Goal: Task Accomplishment & Management: Complete application form

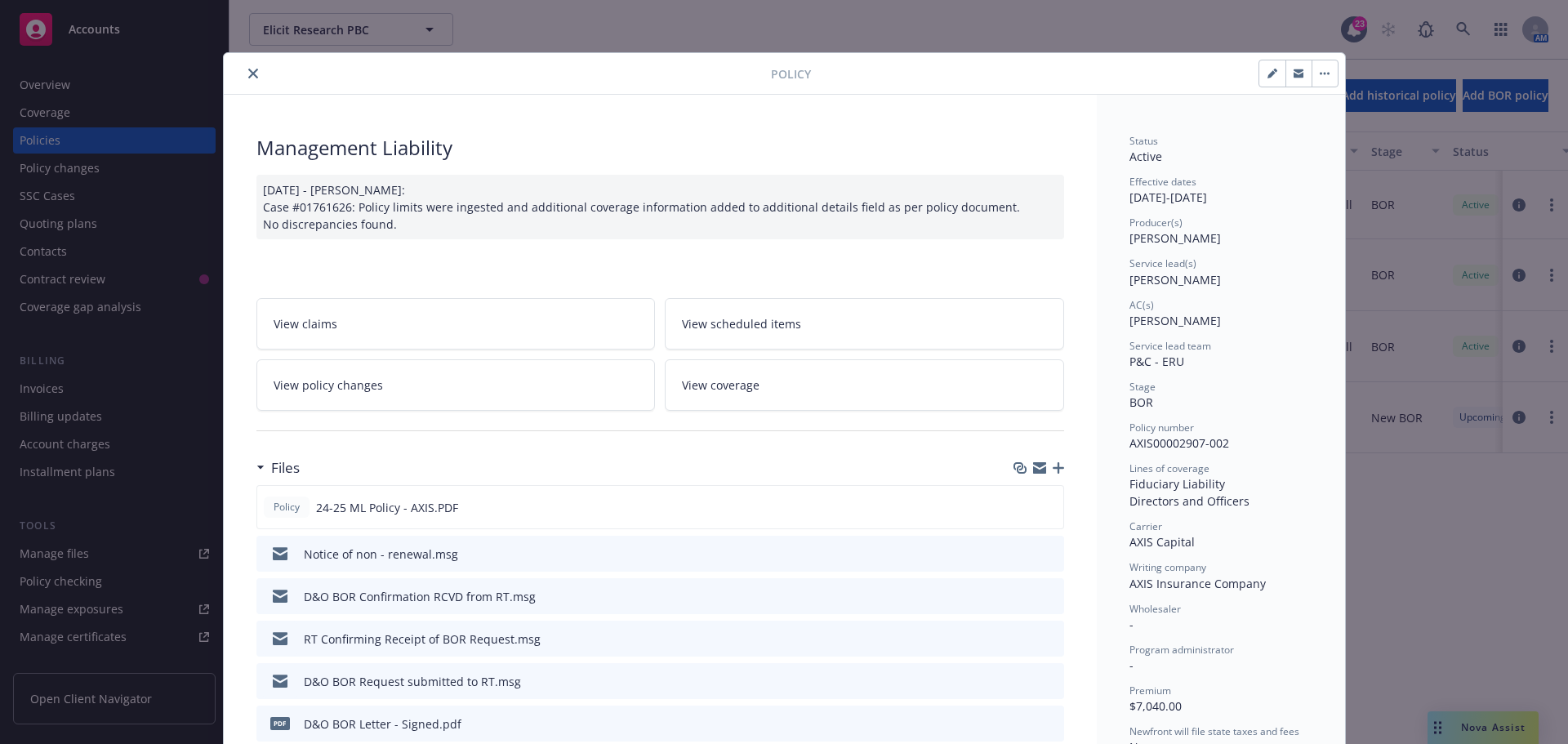
click at [248, 74] on icon "close" at bounding box center [253, 74] width 10 height 10
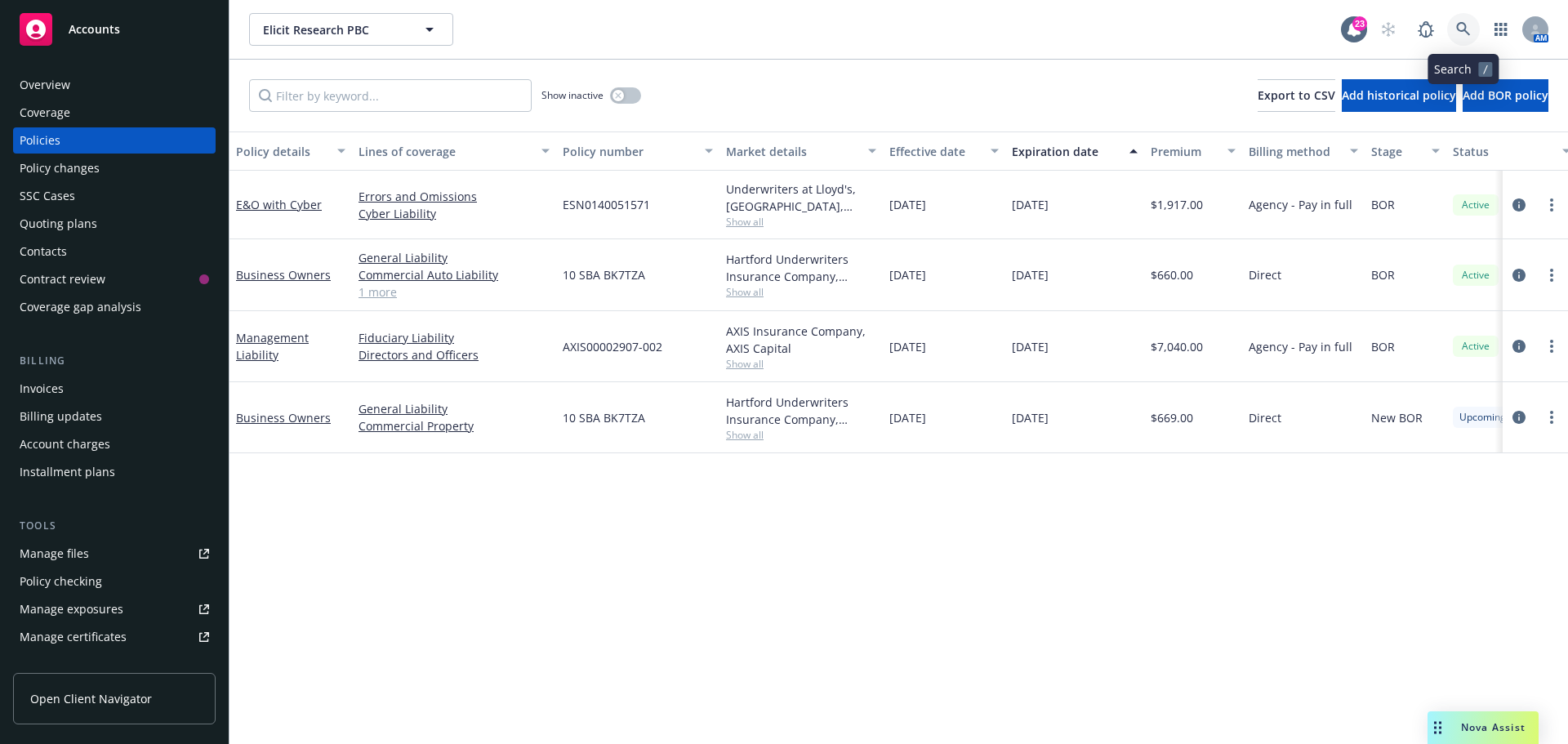
click at [1459, 26] on icon at bounding box center [1463, 29] width 14 height 14
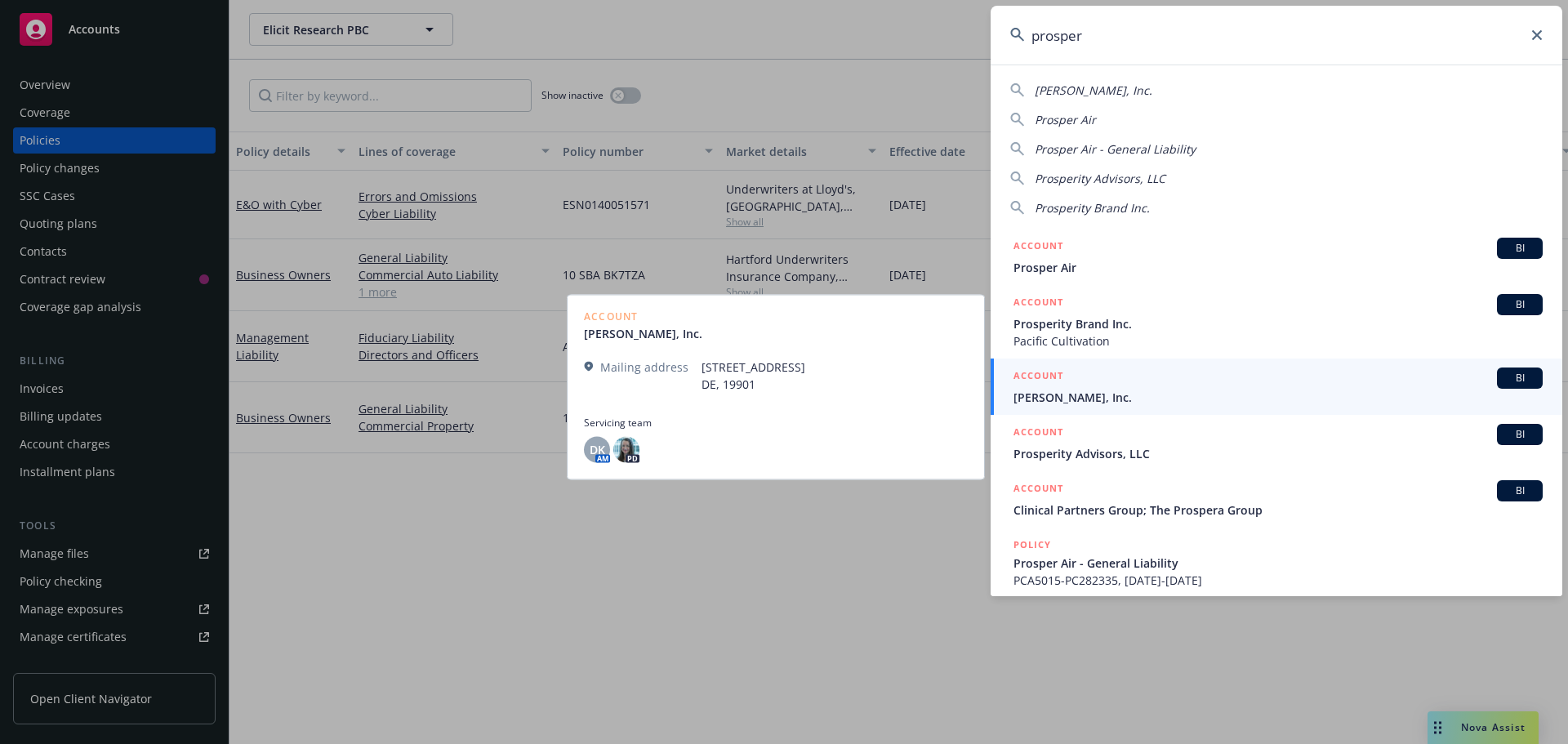
type input "prosper"
click at [1086, 389] on span "[PERSON_NAME], Inc." at bounding box center [1278, 397] width 529 height 17
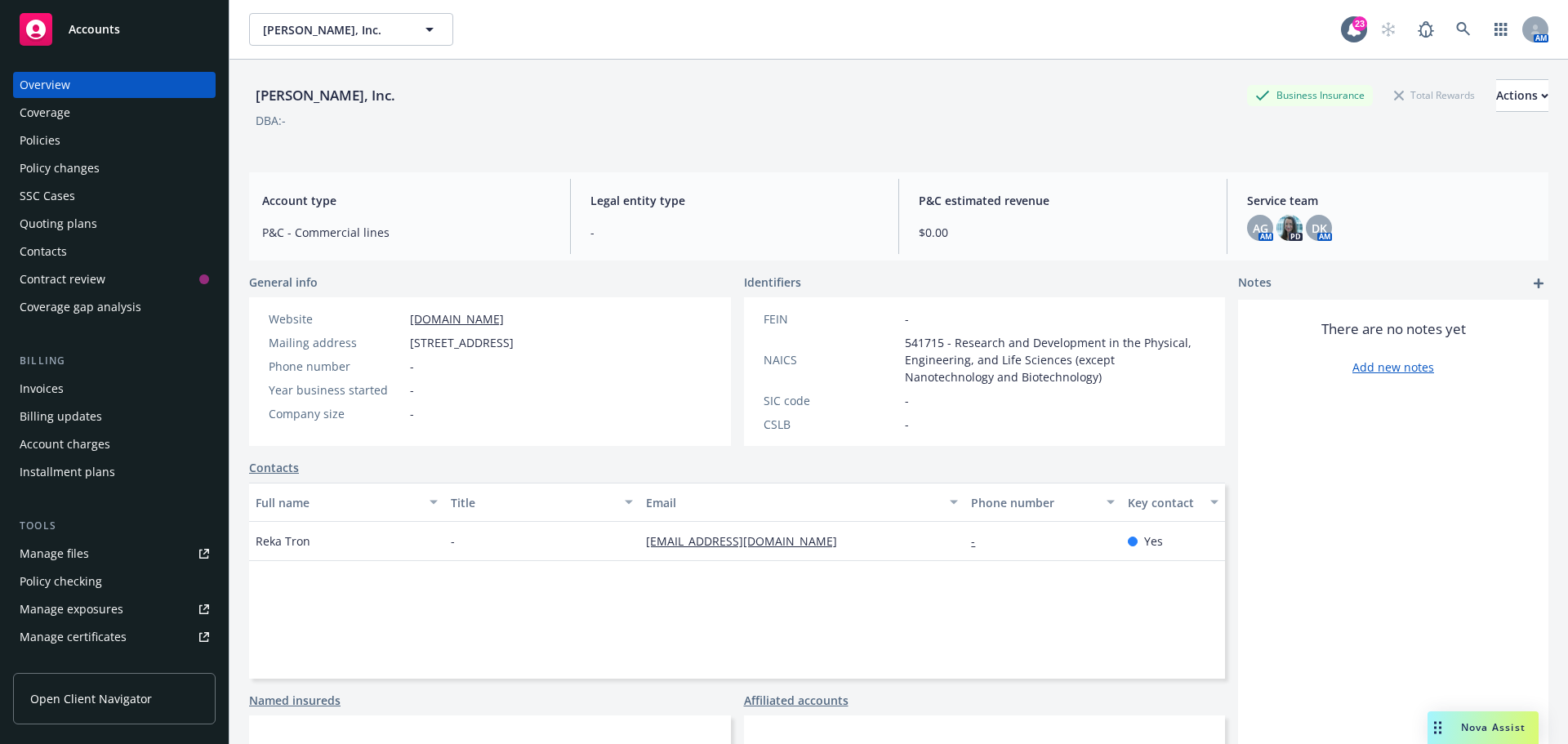
click at [59, 228] on div "Quoting plans" at bounding box center [58, 223] width 78 height 26
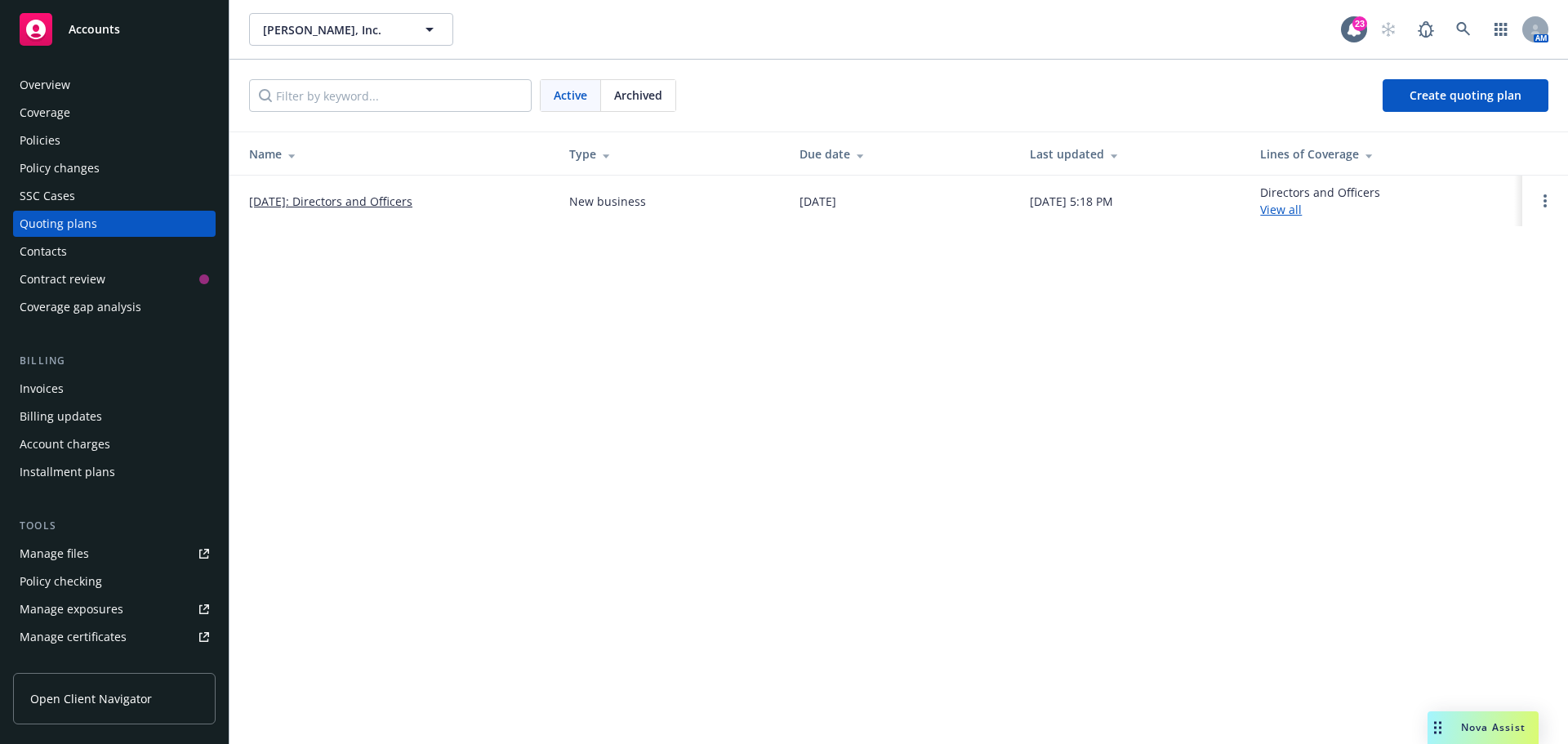
click at [368, 198] on link "[DATE]: Directors and Officers" at bounding box center [330, 201] width 164 height 17
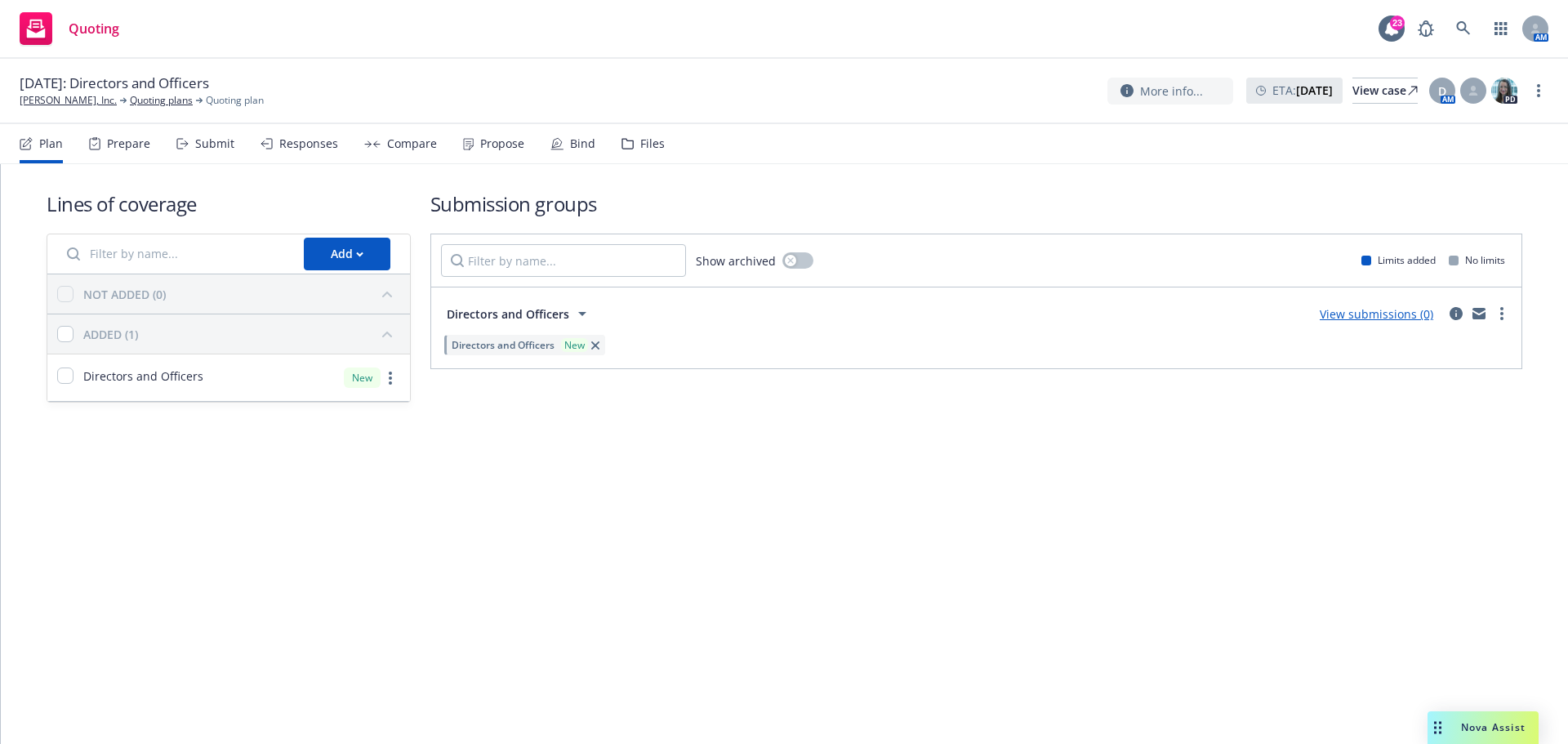
click at [1385, 311] on link "View submissions (0)" at bounding box center [1376, 314] width 113 height 15
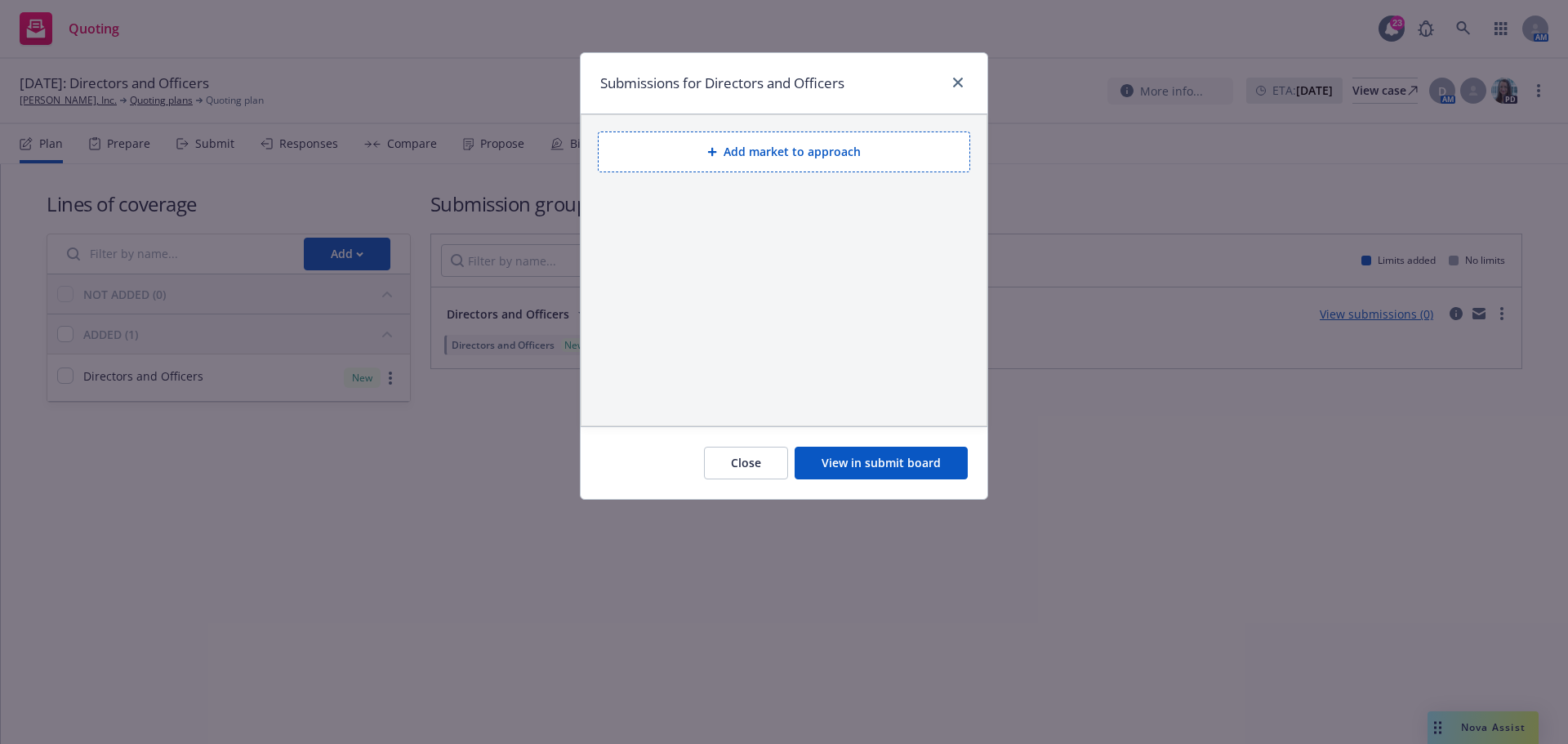
click at [733, 151] on button "Add market to approach" at bounding box center [784, 152] width 372 height 41
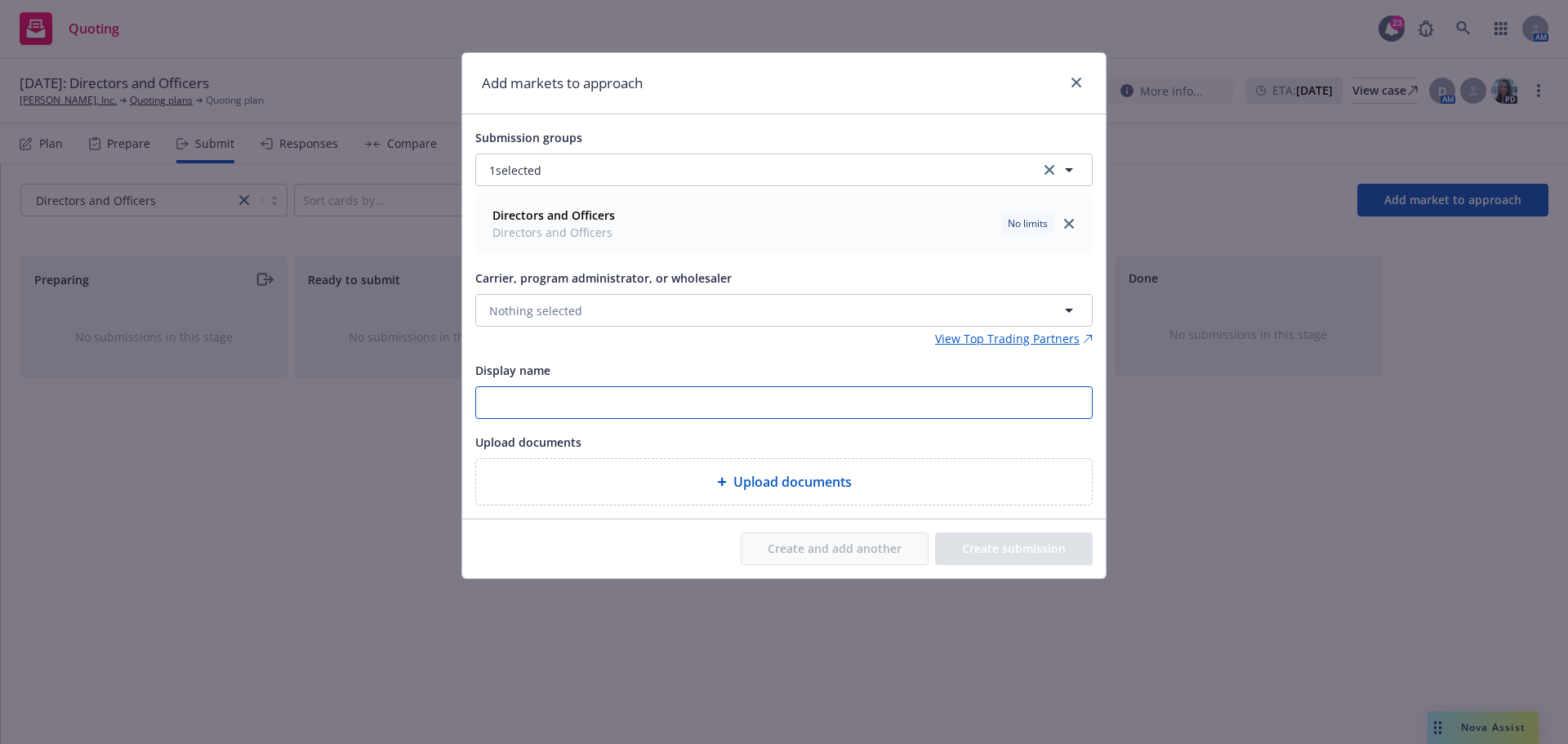
click at [508, 412] on input "Display name" at bounding box center [784, 403] width 616 height 31
type input "rt s"
drag, startPoint x: 508, startPoint y: 403, endPoint x: 415, endPoint y: 404, distance: 93.0
click at [411, 405] on div "Add markets to approach Submission groups 1 selected Directors and Officers Dir…" at bounding box center [784, 372] width 1568 height 744
click at [586, 308] on button "Nothing selected" at bounding box center [784, 310] width 617 height 32
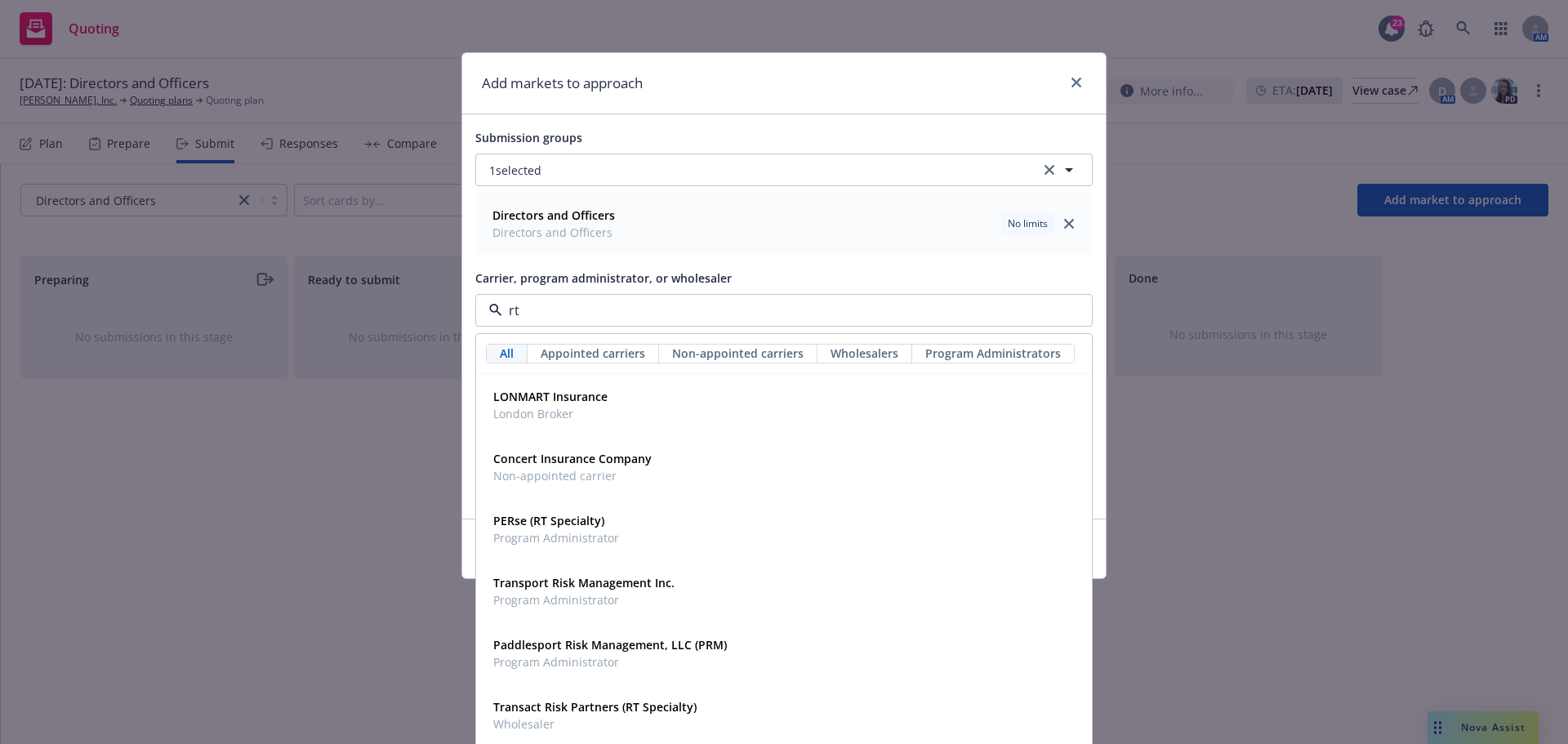
type input "rt s"
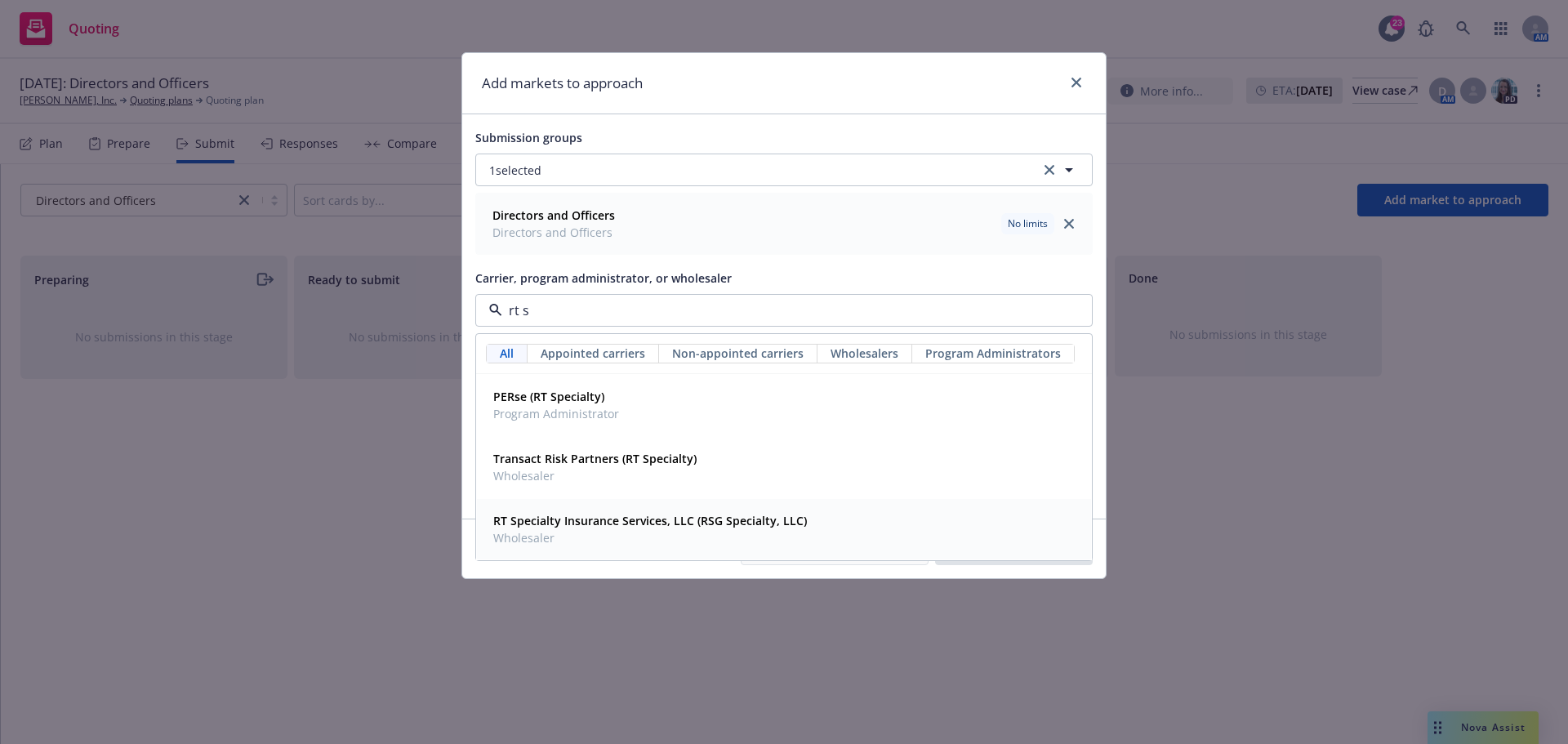
click at [566, 529] on span "Wholesaler" at bounding box center [650, 537] width 313 height 17
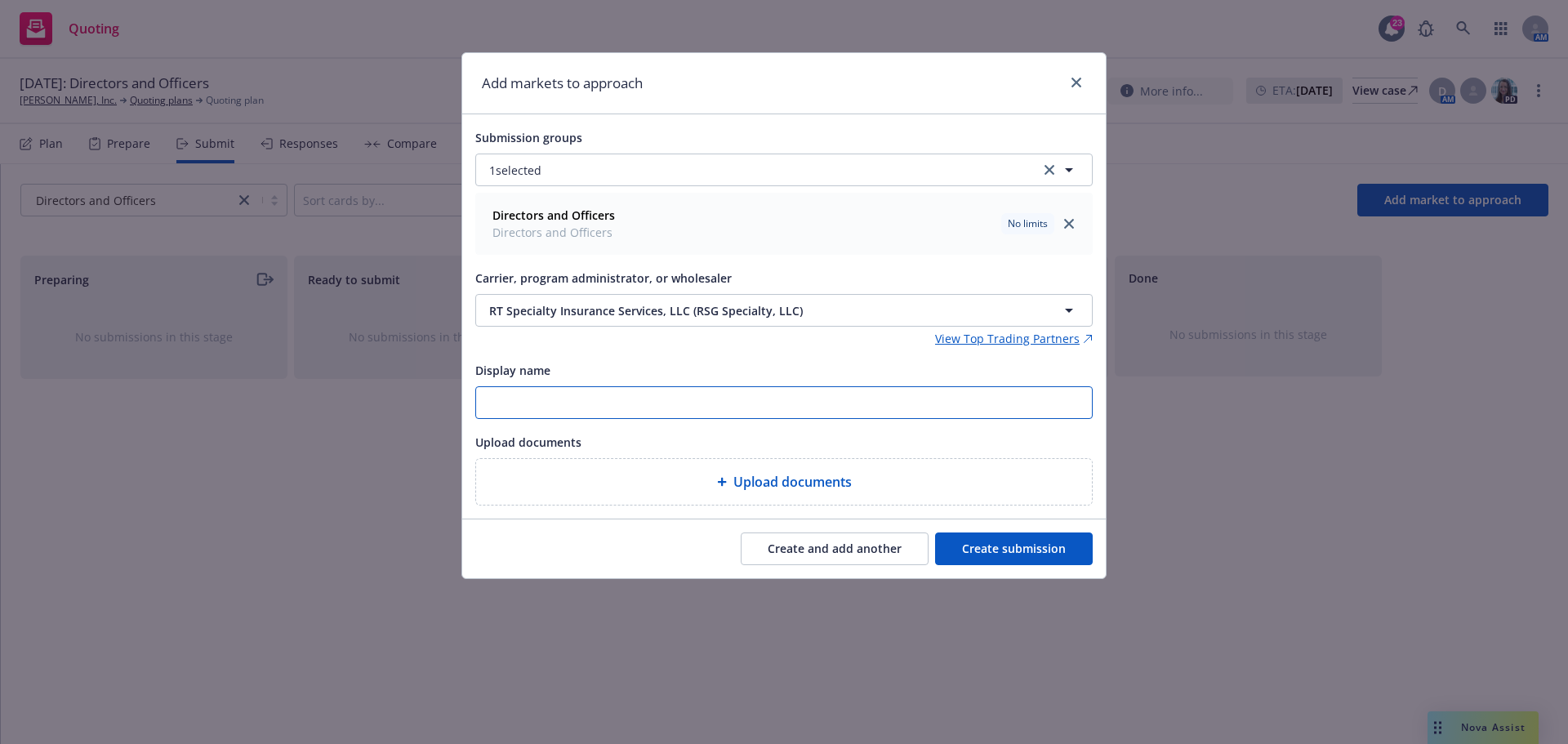
click at [560, 407] on input "Display name" at bounding box center [784, 403] width 616 height 31
type input "25-26 [PERSON_NAME] - NEW D&O submission"
click at [993, 552] on button "Create submission" at bounding box center [1014, 548] width 158 height 32
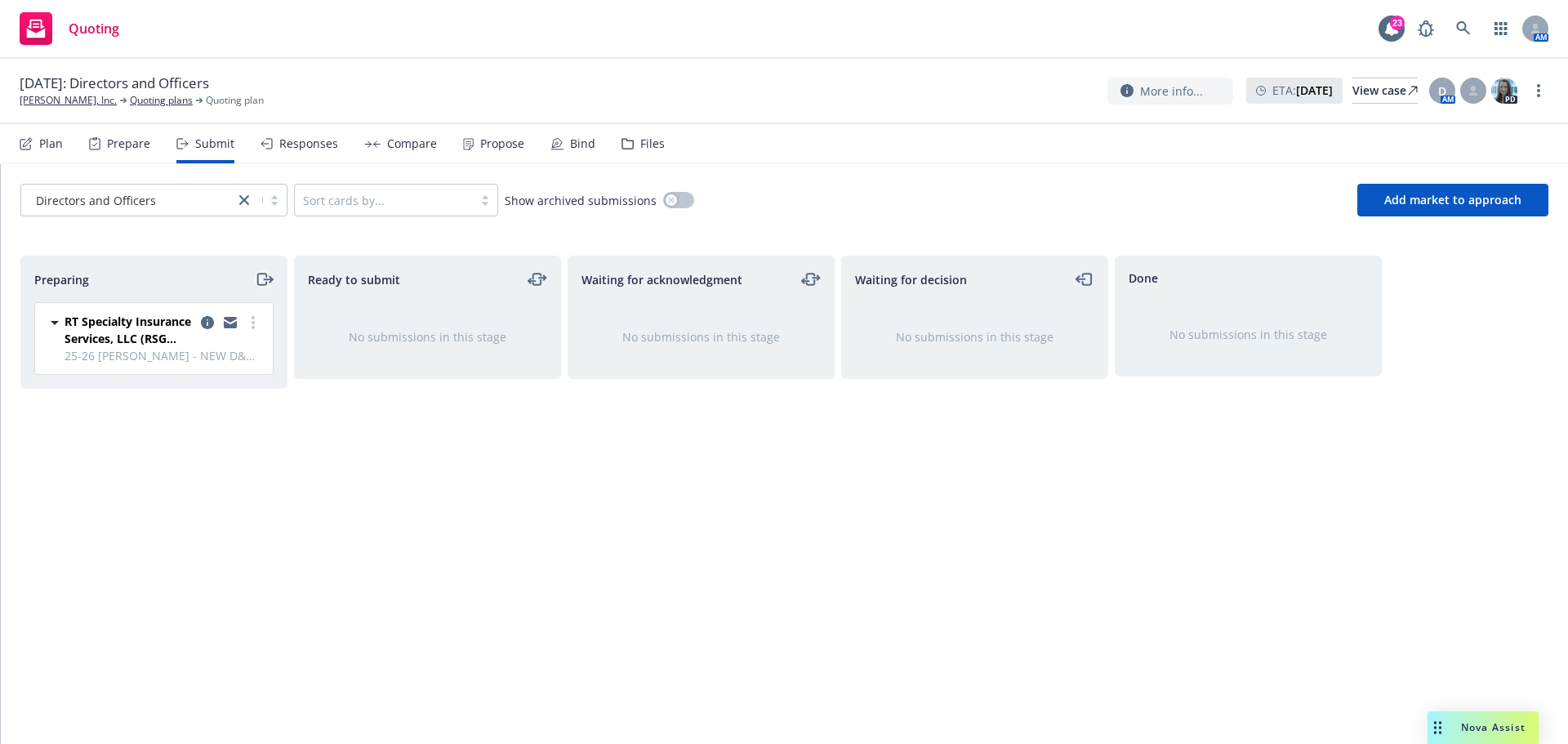
click at [268, 278] on icon "moveRight" at bounding box center [264, 278] width 19 height 20
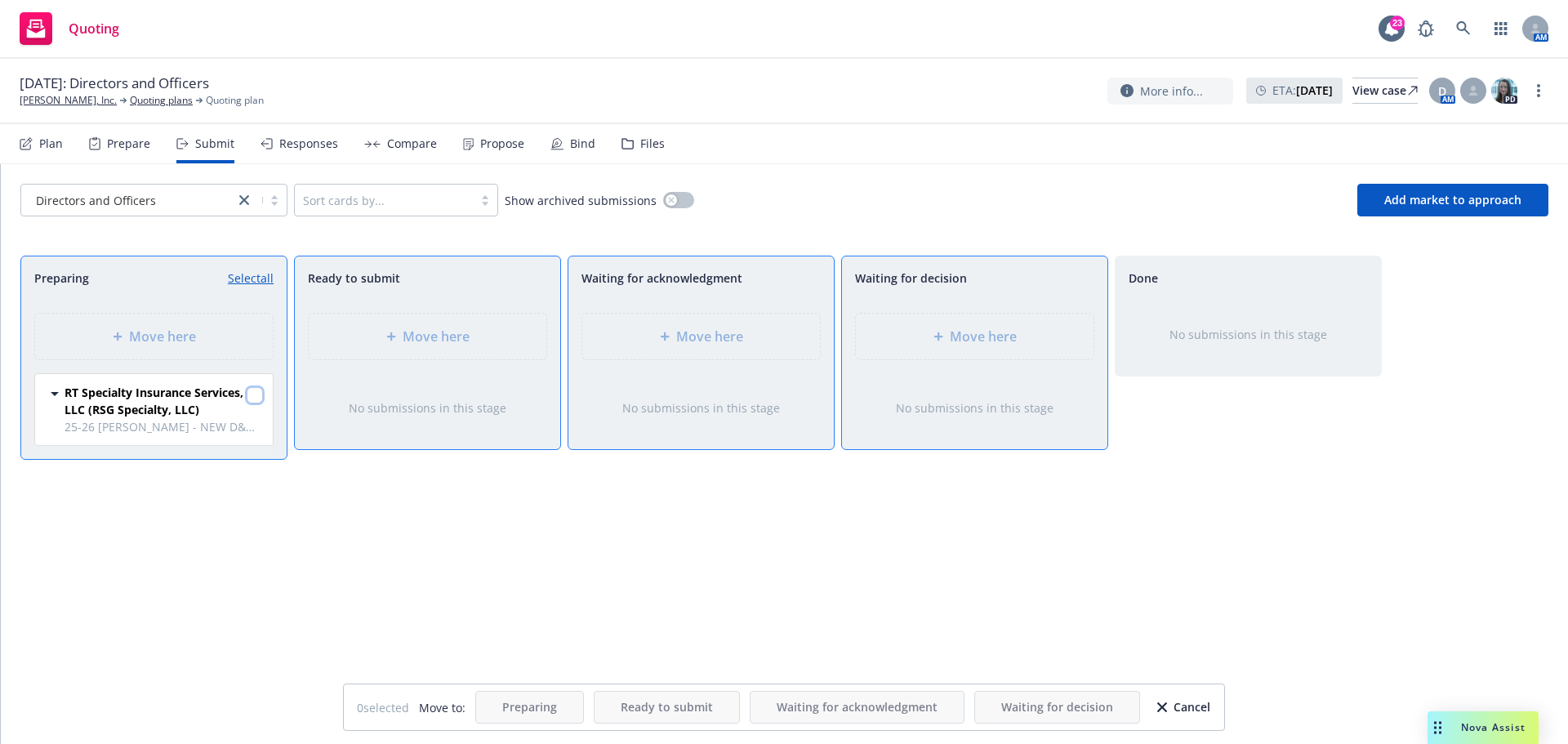
click at [256, 392] on input "checkbox" at bounding box center [255, 395] width 16 height 16
checkbox input "true"
click at [963, 347] on div "Move here" at bounding box center [974, 336] width 238 height 46
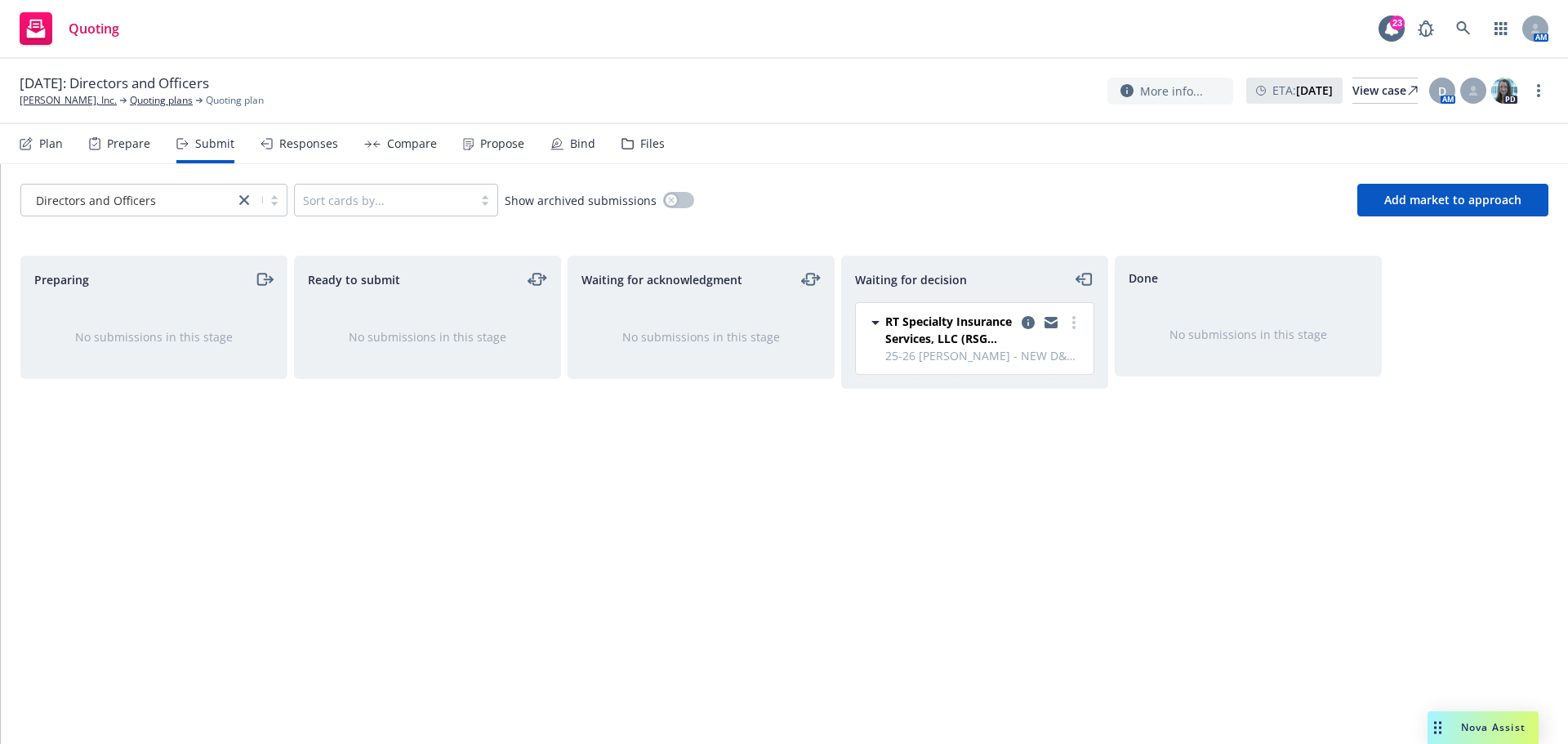
click at [646, 143] on div "Files" at bounding box center [652, 143] width 25 height 13
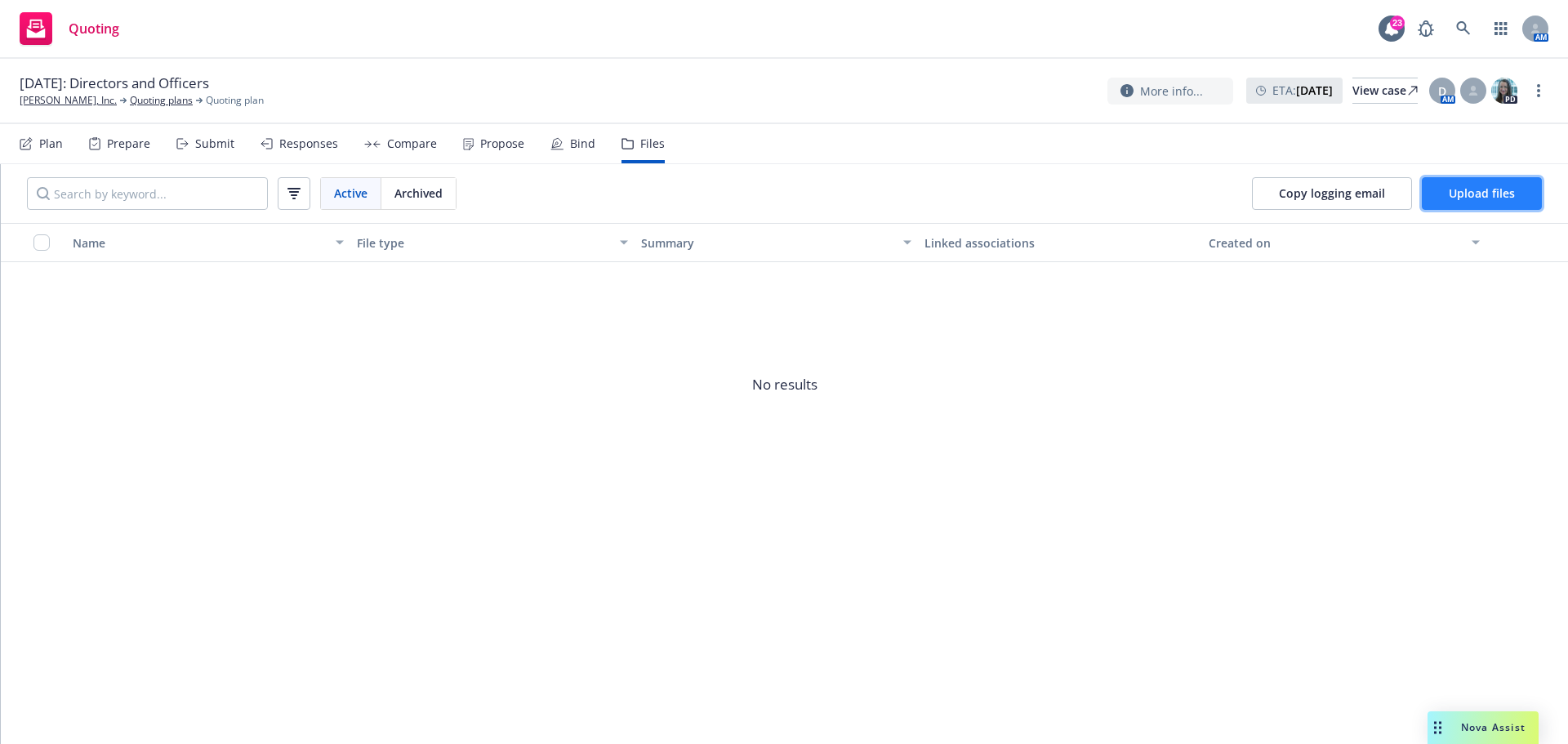
click at [1460, 197] on span "Upload files" at bounding box center [1482, 193] width 66 height 15
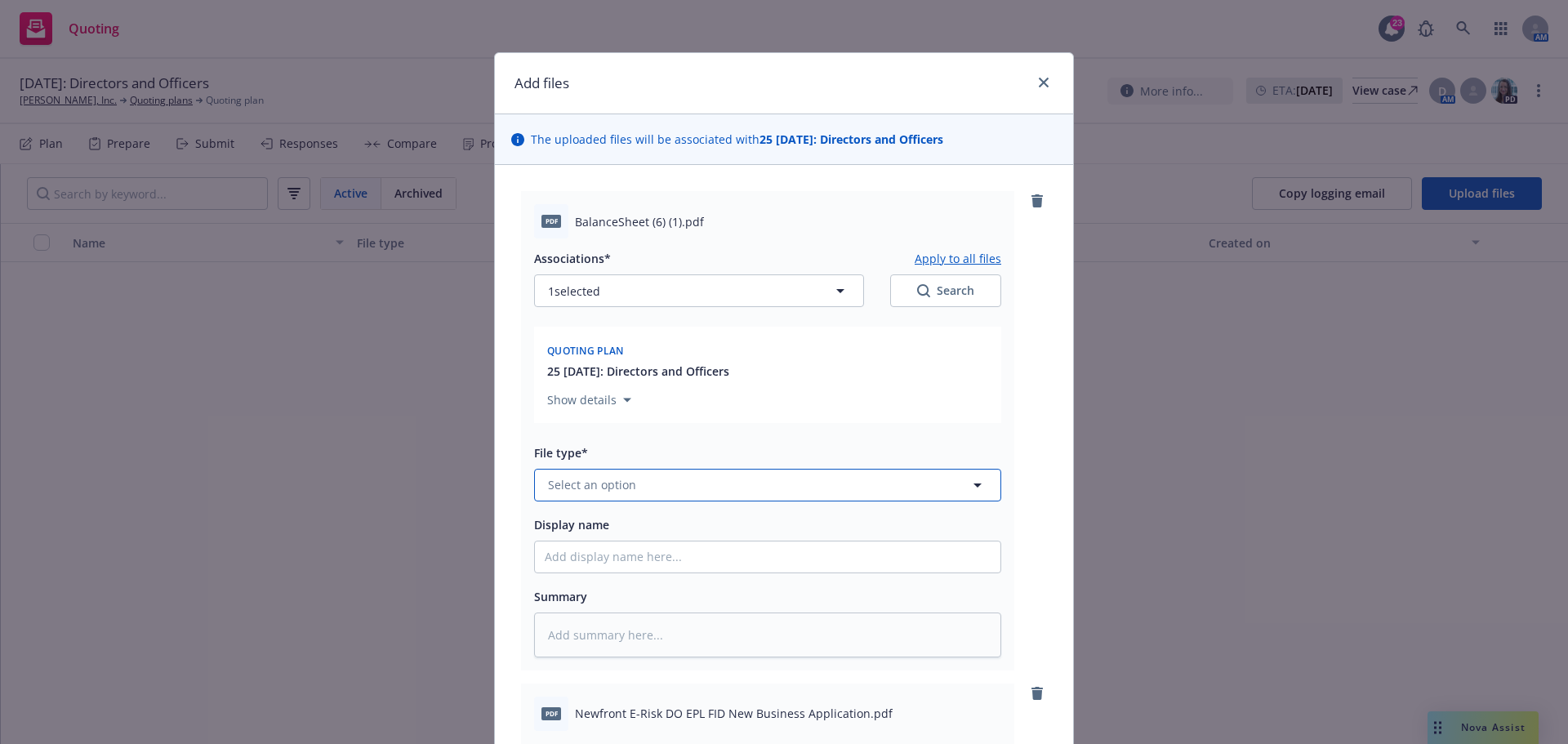
click at [603, 494] on button "Select an option" at bounding box center [767, 484] width 467 height 32
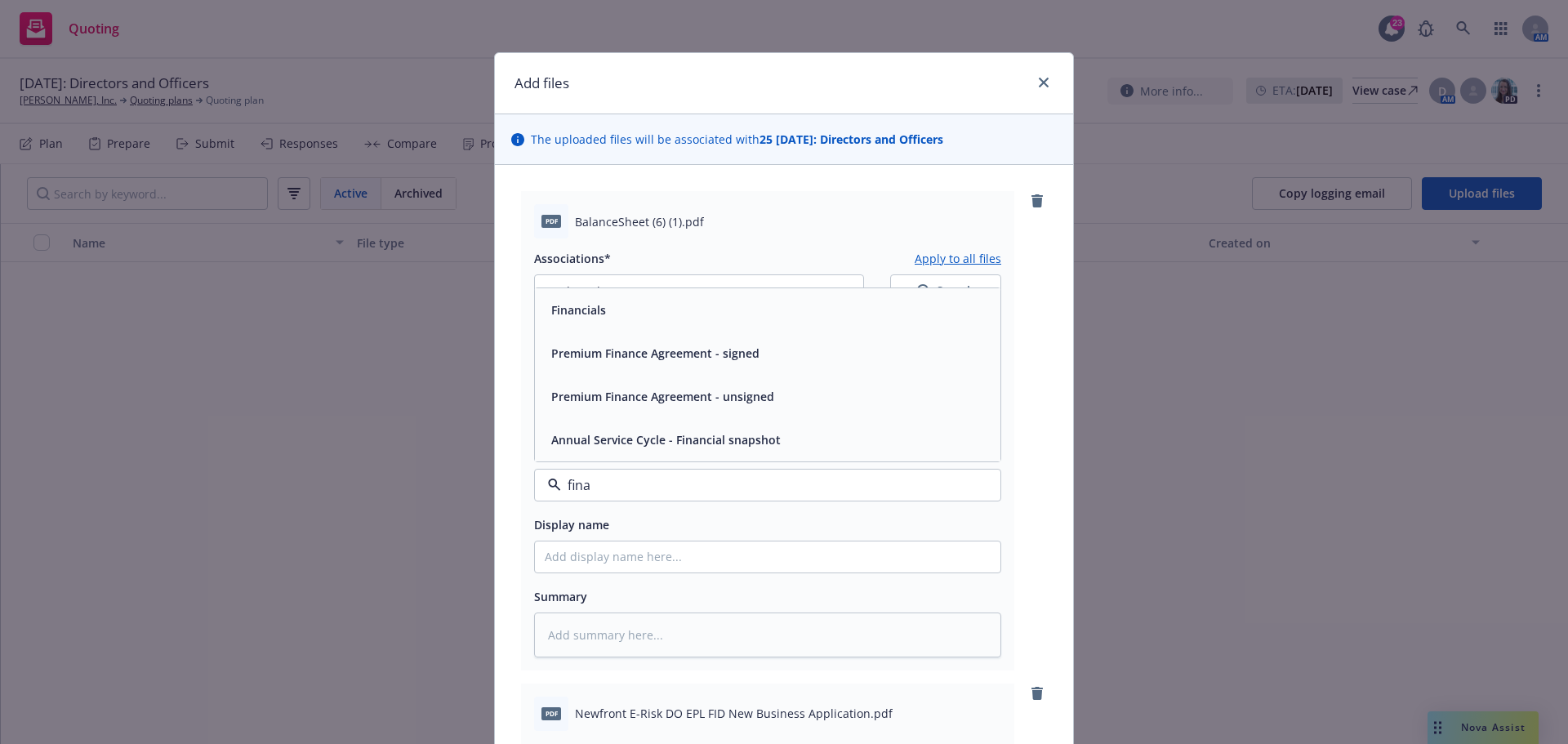
type input "finan"
click at [651, 307] on div "Financials" at bounding box center [768, 310] width 446 height 24
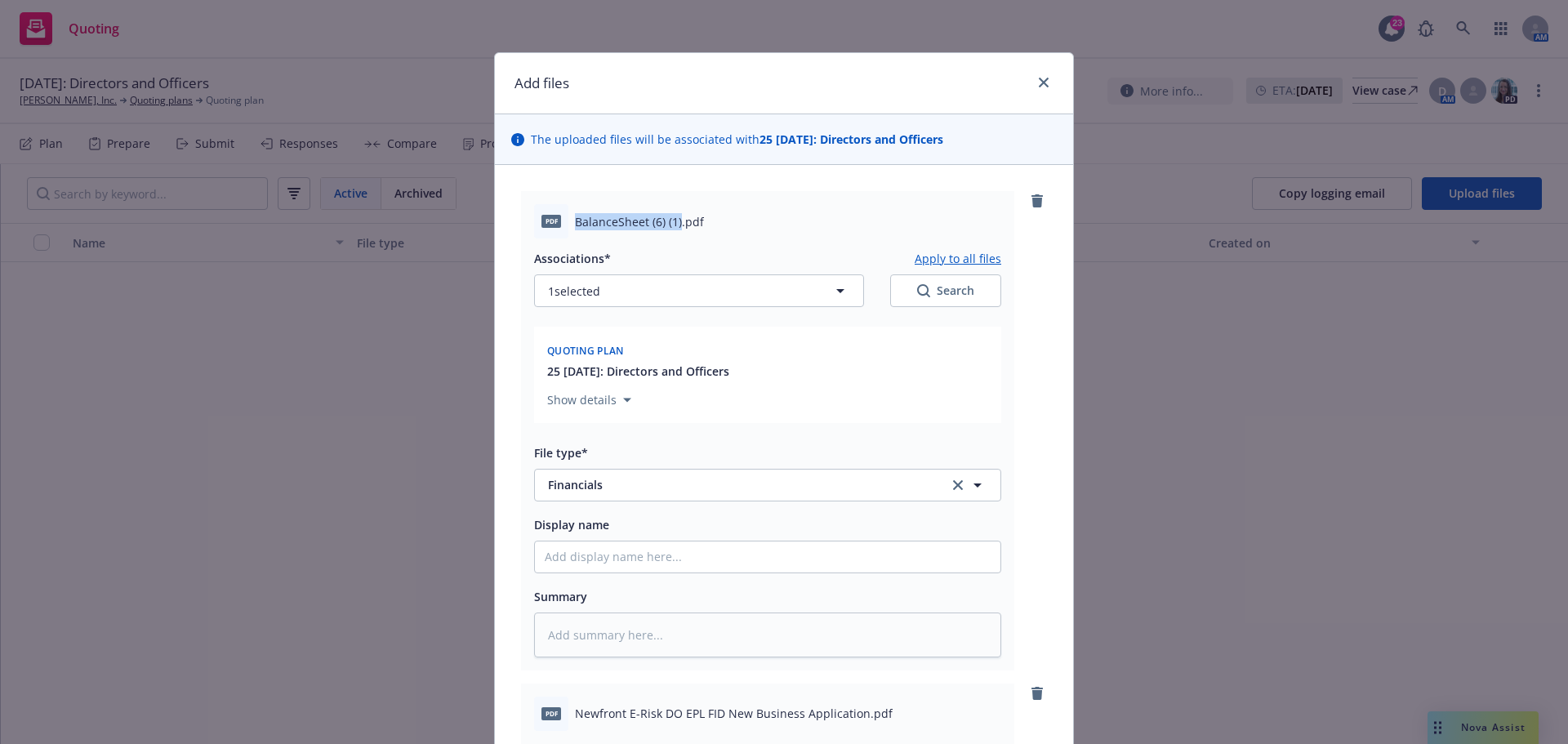
drag, startPoint x: 569, startPoint y: 220, endPoint x: 673, endPoint y: 216, distance: 104.1
click at [673, 216] on span "BalanceSheet (6) (1).pdf" at bounding box center [640, 221] width 129 height 17
copy span "BalanceSheet (6) (1)"
click at [573, 561] on input "Display name" at bounding box center [767, 557] width 466 height 31
paste input "BalanceSheet (6) (1)"
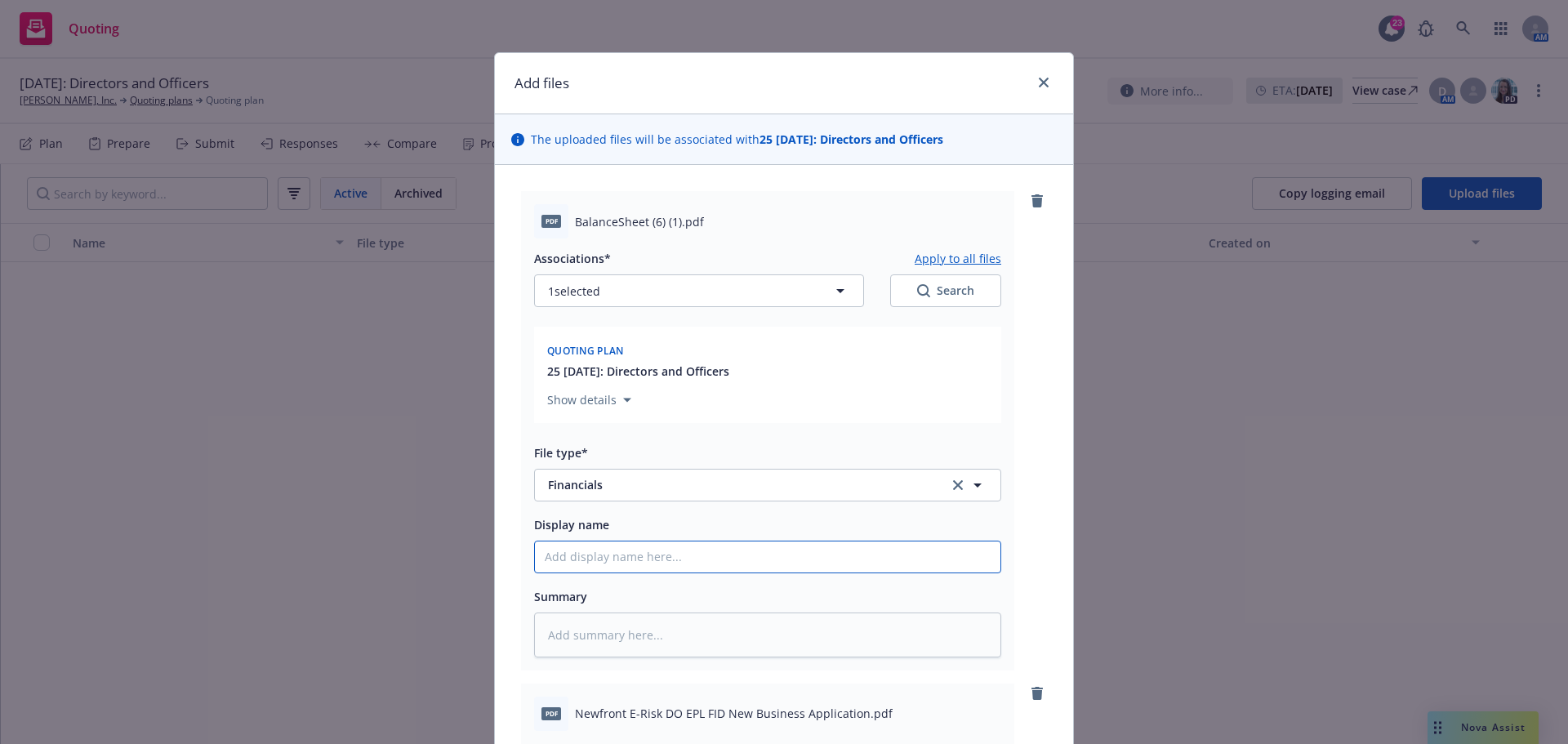
type textarea "x"
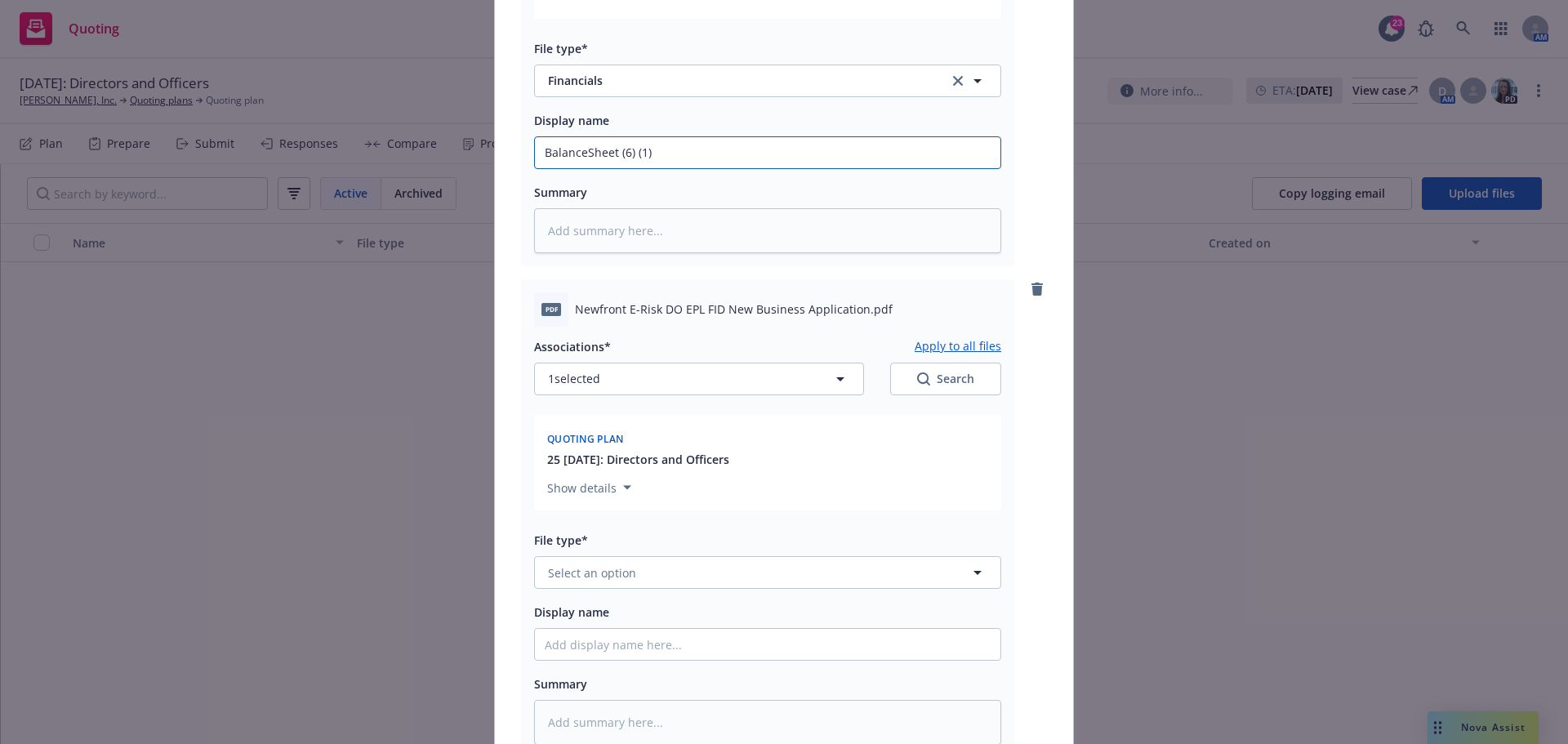
scroll to position [408, 0]
type input "BalanceSheet (6) (1)"
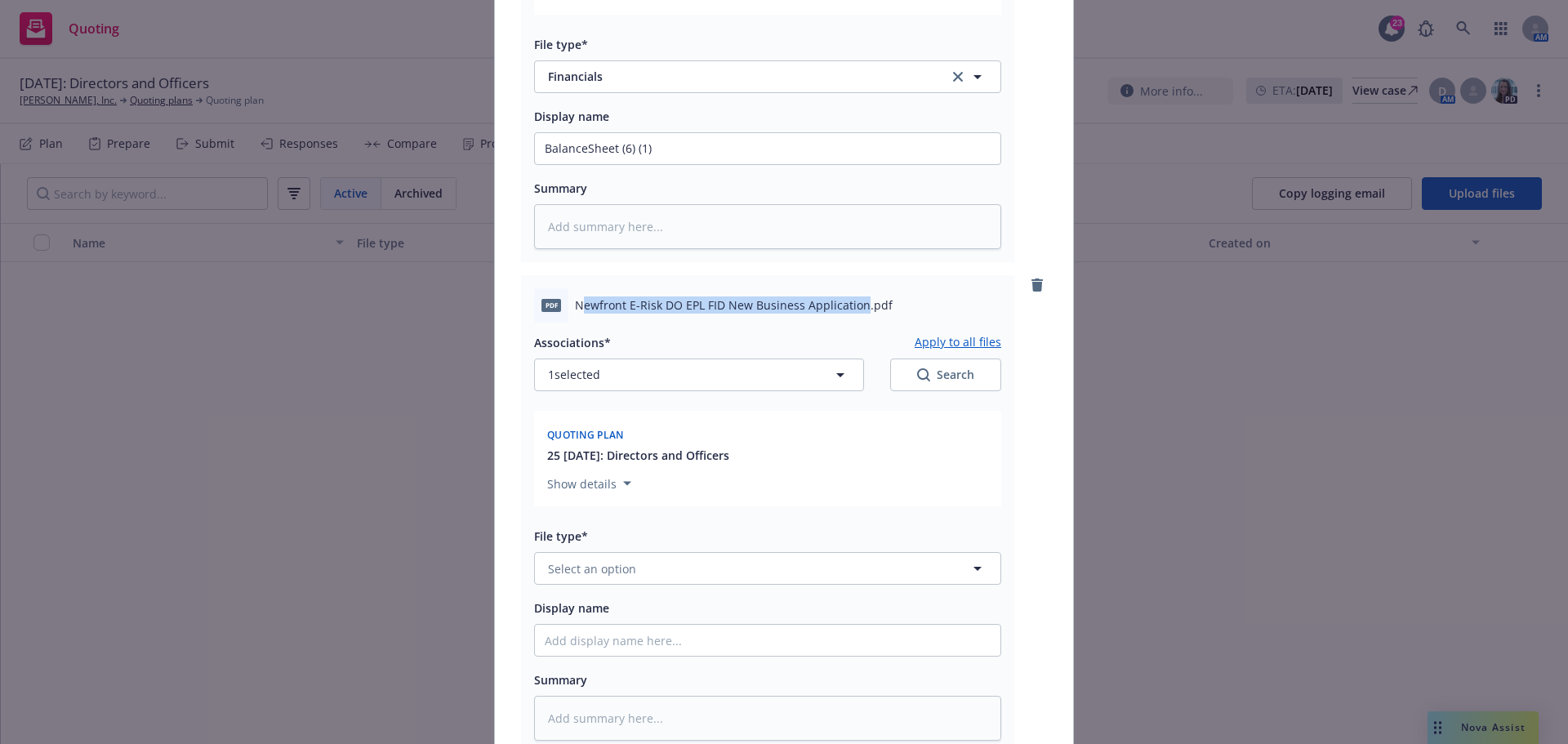
drag, startPoint x: 598, startPoint y: 302, endPoint x: 855, endPoint y: 299, distance: 257.0
click at [855, 299] on span "Newfront E-Risk DO EPL FID New Business Application.pdf" at bounding box center [733, 305] width 318 height 17
copy span "ewfront E-Risk DO EPL FID New Business Application"
click at [555, 572] on span "Select an option" at bounding box center [592, 569] width 89 height 17
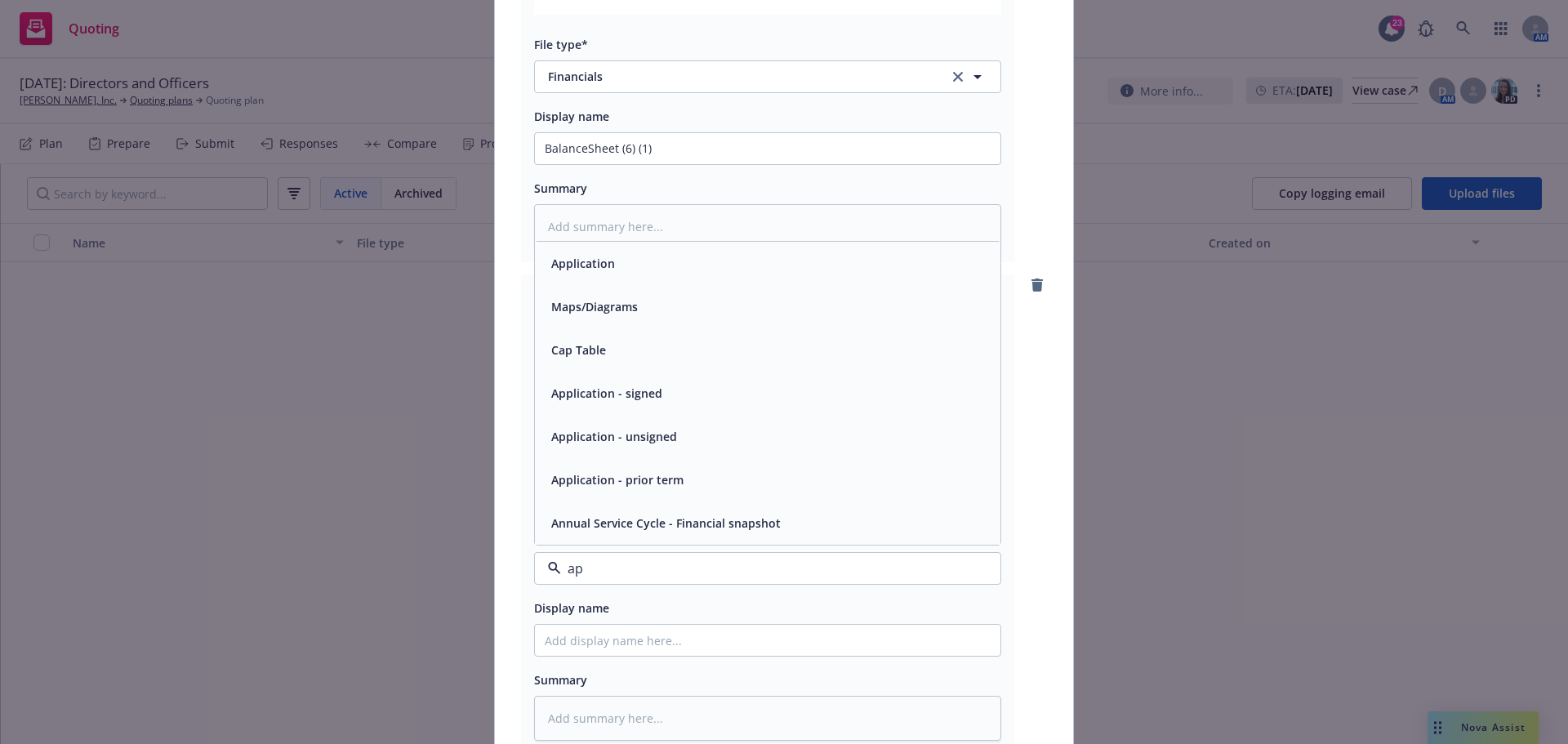
type input "app"
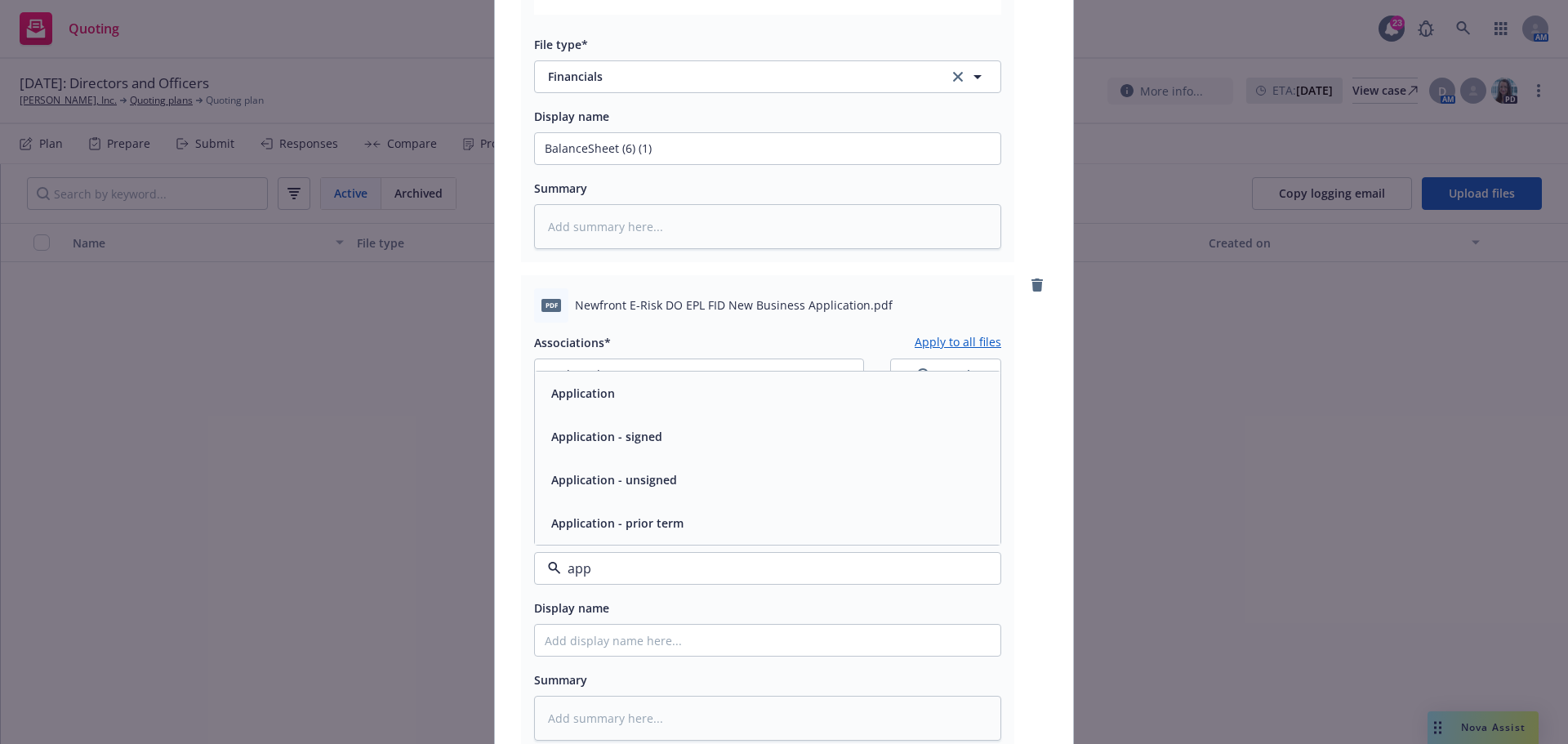
click at [639, 400] on div "Application" at bounding box center [768, 393] width 446 height 24
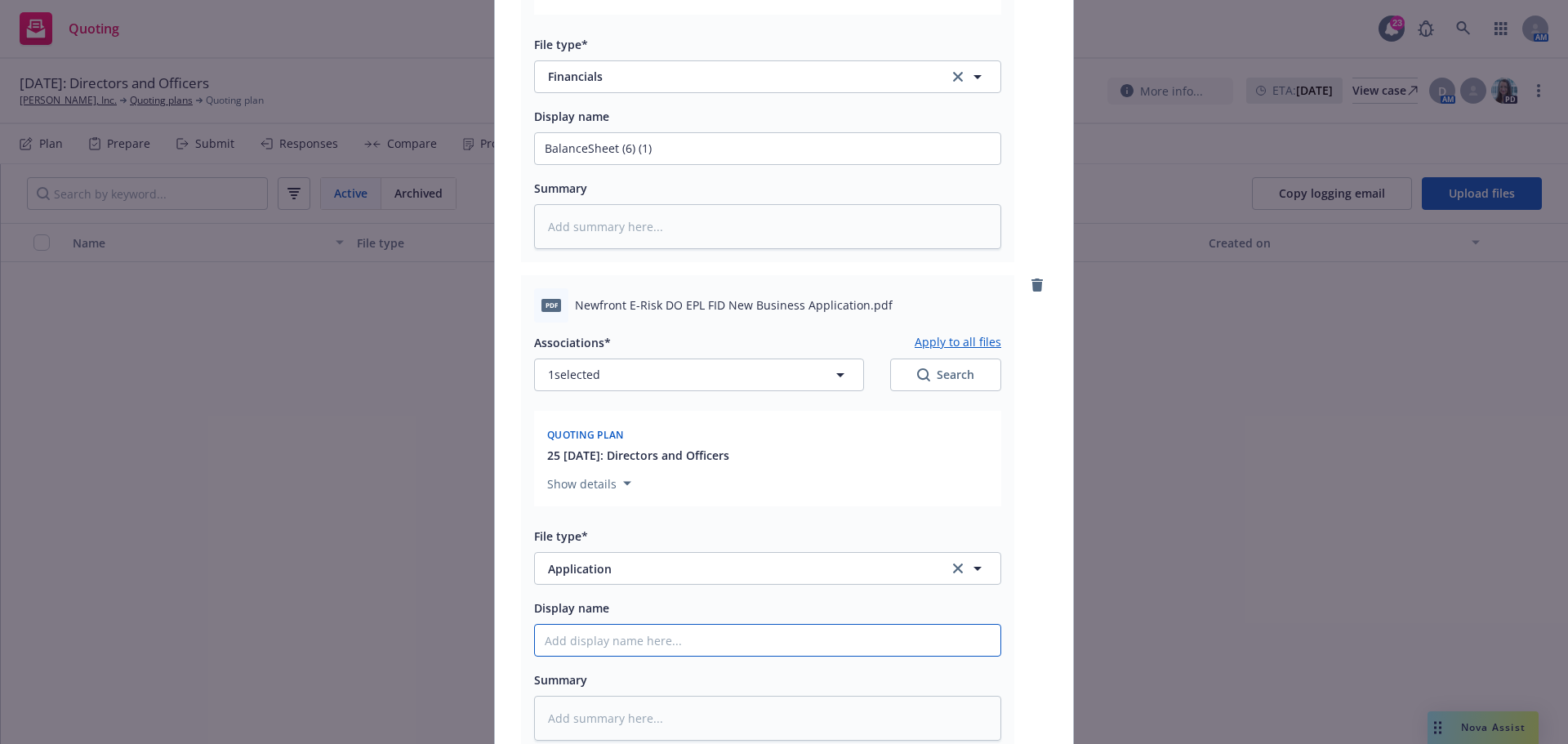
drag, startPoint x: 614, startPoint y: 631, endPoint x: 623, endPoint y: 633, distance: 9.2
click at [615, 631] on input "Display name" at bounding box center [767, 640] width 466 height 31
paste input "ewfront E-Risk DO EPL FID New Business Application"
type textarea "x"
type input "ewfront E-Risk DO EPL FID New Business Application"
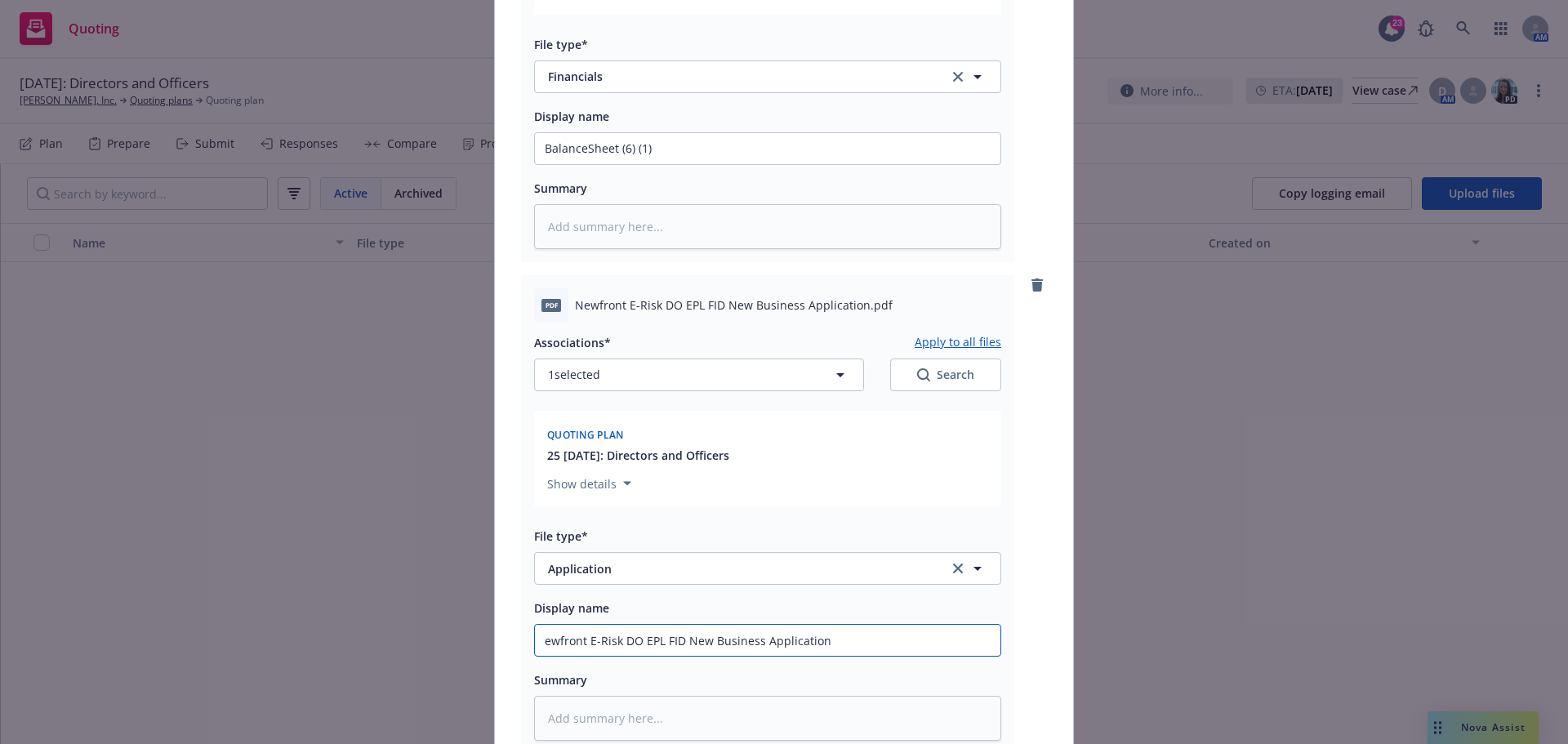
click at [542, 638] on input "ewfront E-Risk DO EPL FID New Business Application" at bounding box center [767, 640] width 466 height 31
type textarea "x"
drag, startPoint x: 640, startPoint y: 645, endPoint x: 501, endPoint y: 633, distance: 139.5
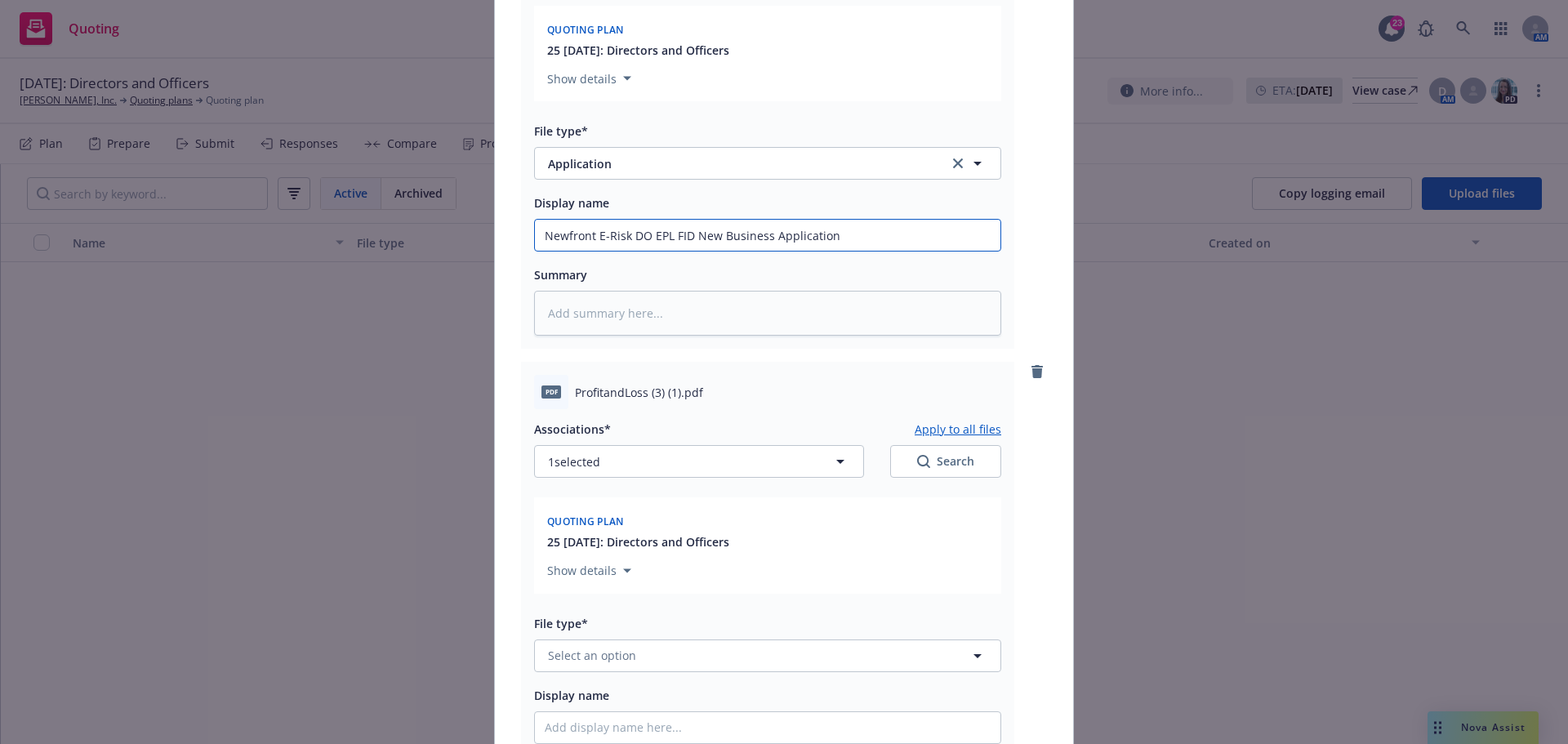
scroll to position [816, 0]
type input "Newfront E-Risk DO EPL FID New Business Application"
drag, startPoint x: 569, startPoint y: 389, endPoint x: 675, endPoint y: 390, distance: 106.0
click at [675, 390] on span "ProfitandLoss (3) (1).pdf" at bounding box center [639, 389] width 129 height 17
copy span "ProfitandLoss (3) (1)"
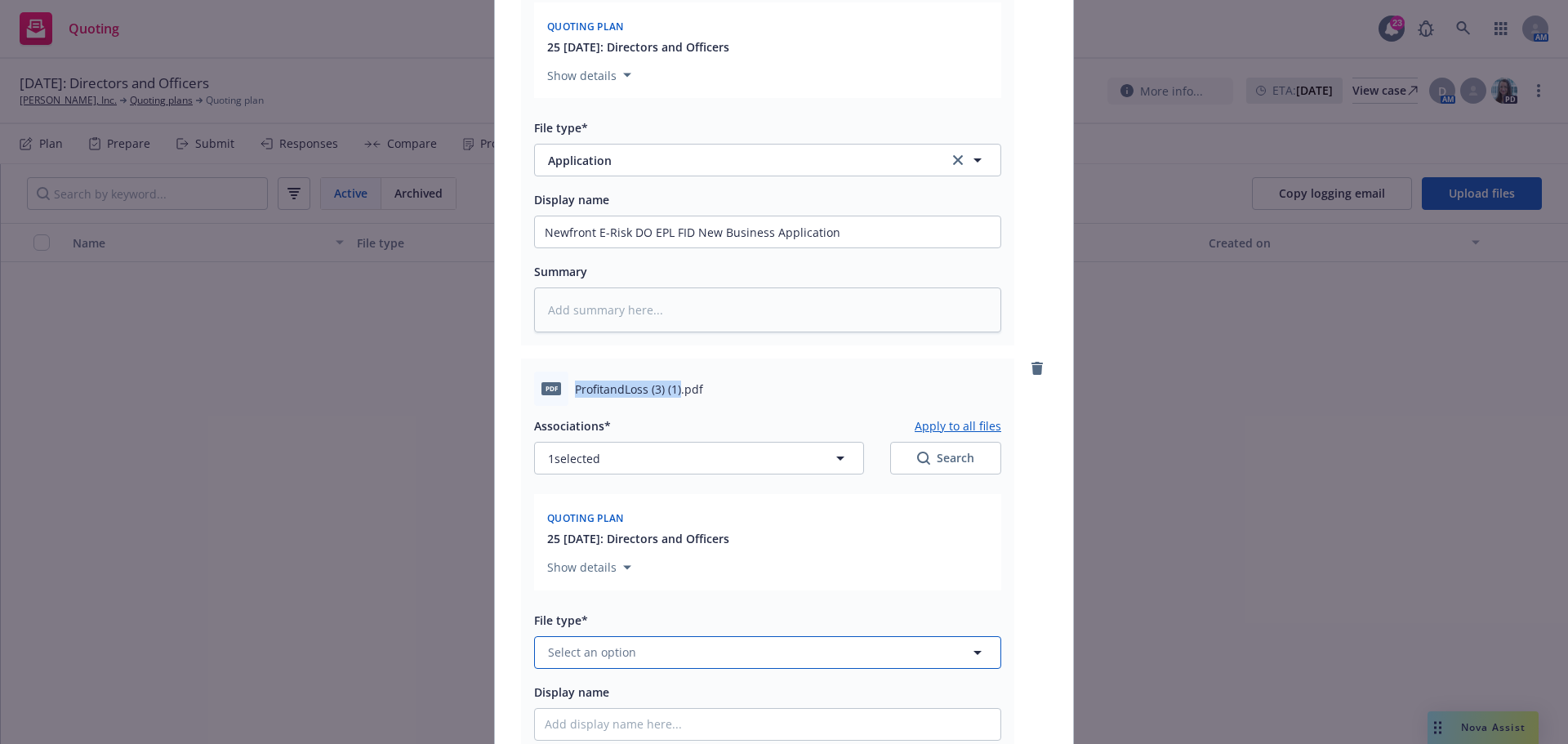
click at [583, 649] on span "Select an option" at bounding box center [592, 652] width 89 height 17
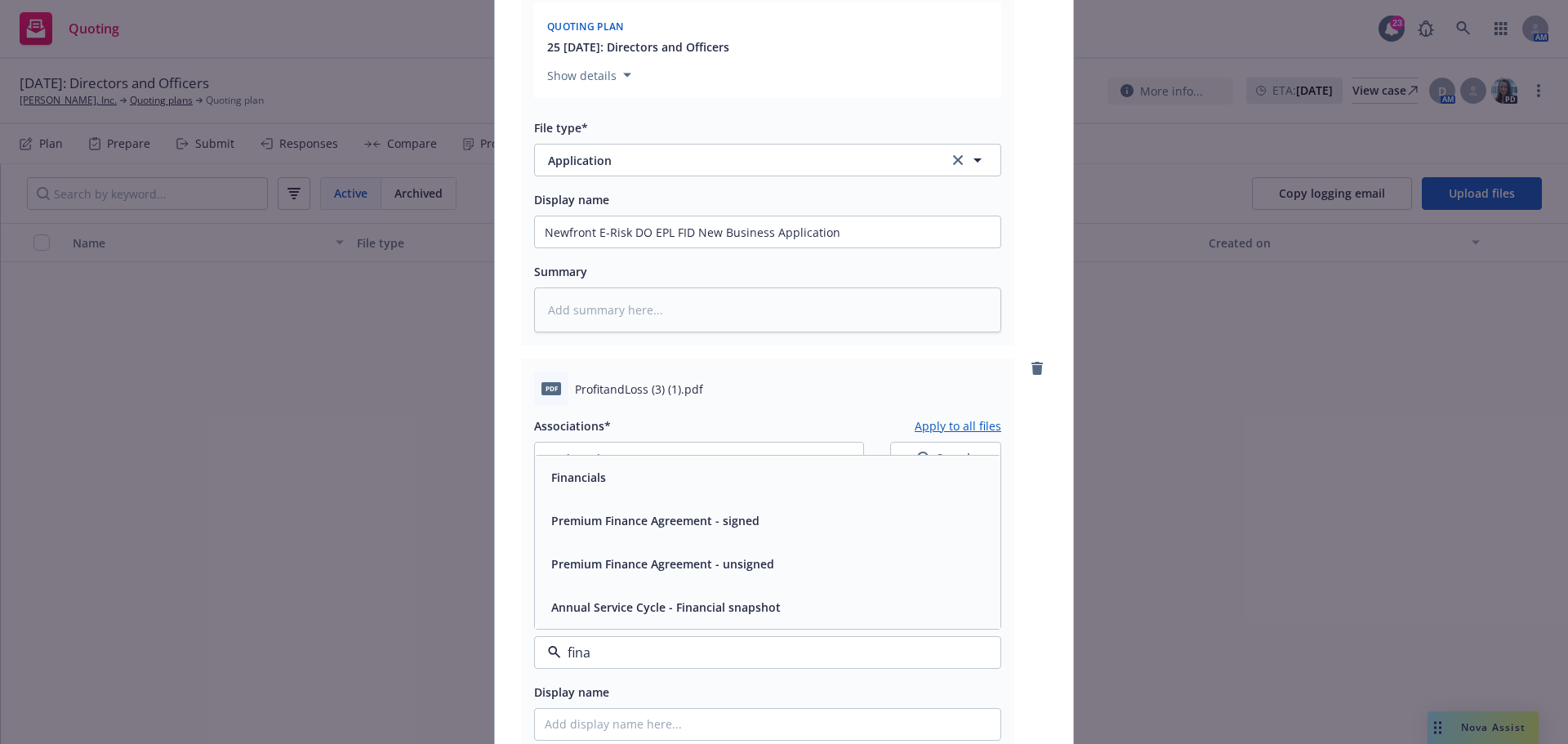
type input "finan"
click at [606, 487] on div "Financials" at bounding box center [768, 478] width 446 height 24
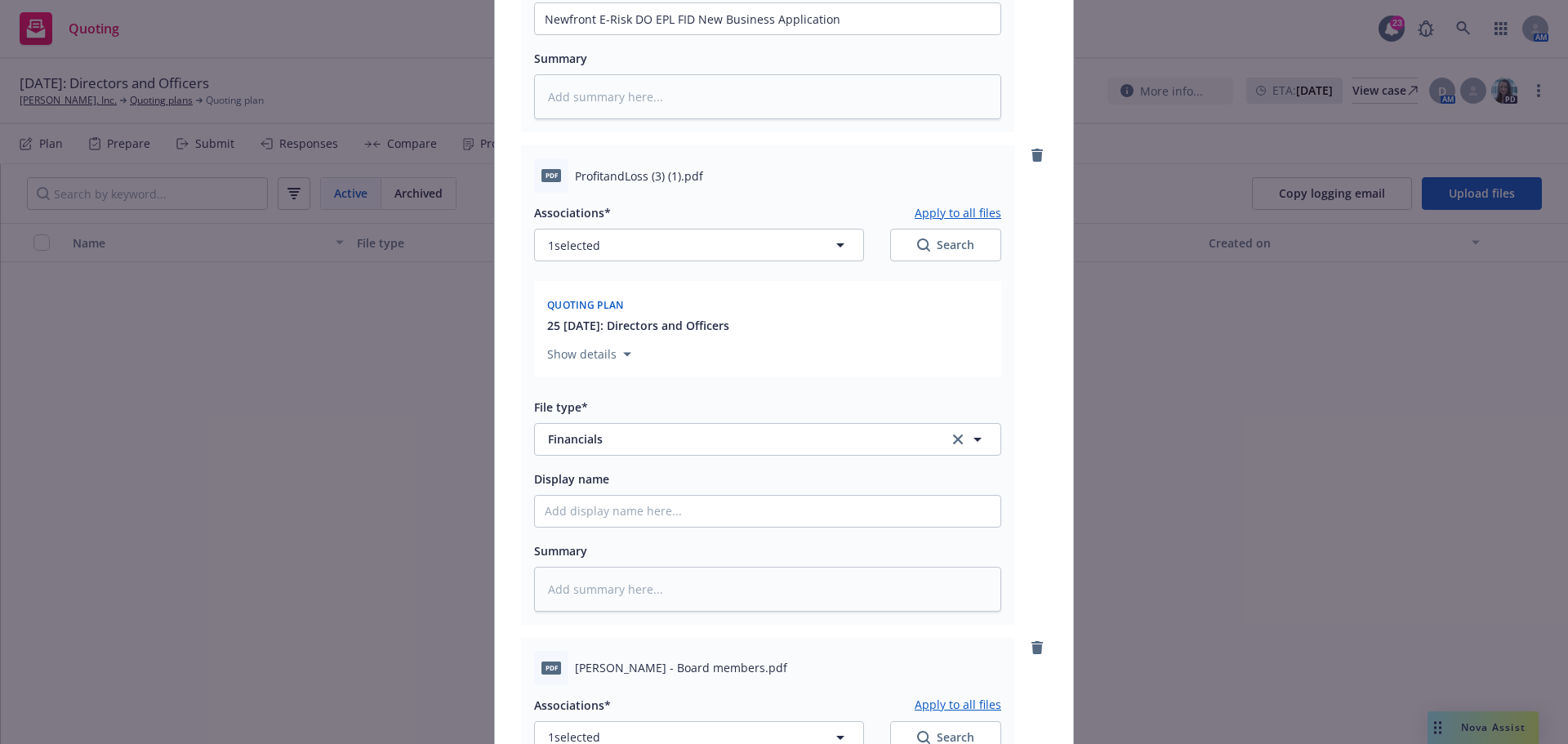
scroll to position [1062, 0]
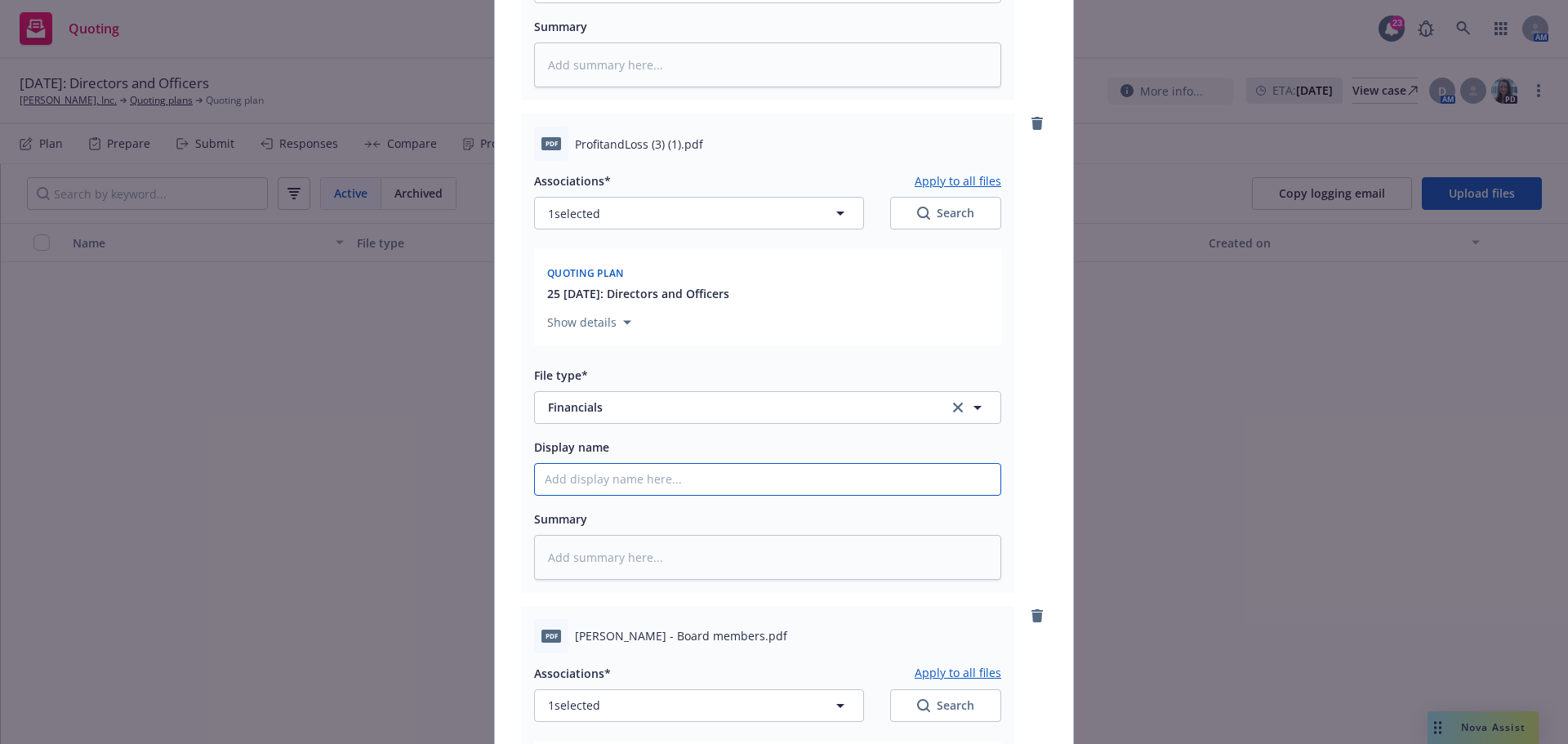
click at [626, 474] on input "Display name" at bounding box center [767, 479] width 466 height 31
paste input "ProfitandLoss (3) (1)"
type textarea "x"
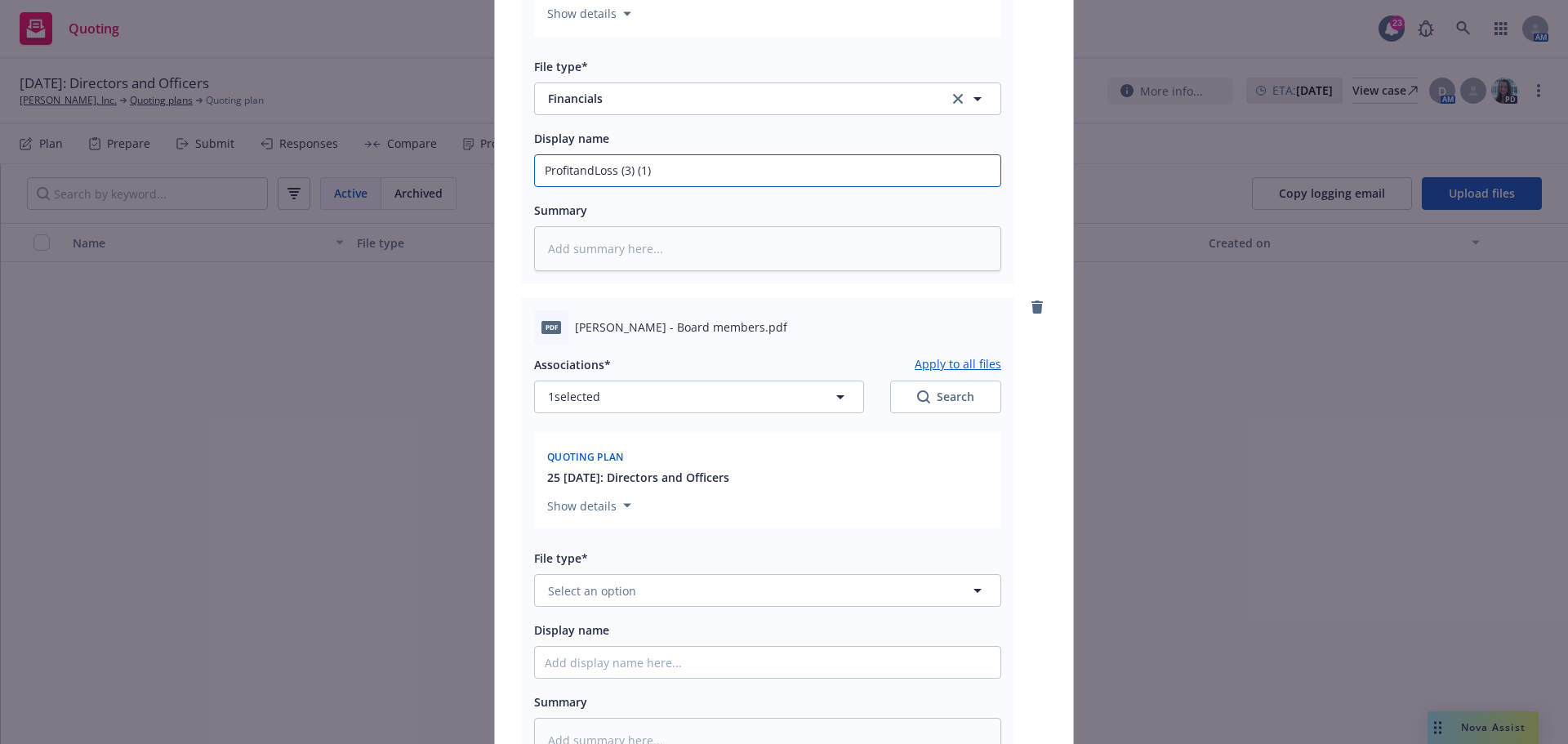
scroll to position [1469, 0]
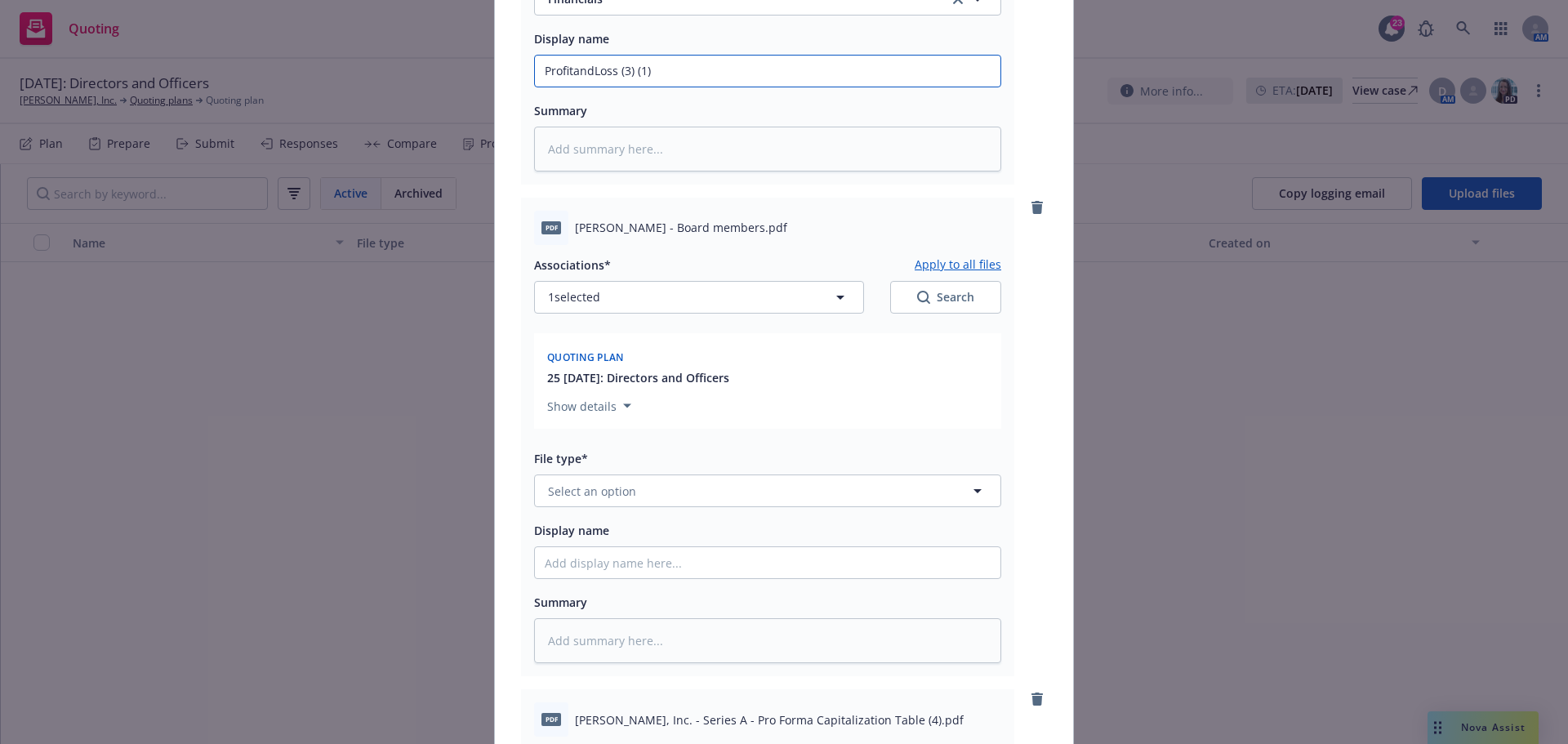
type input "ProfitandLoss (3) (1)"
drag, startPoint x: 571, startPoint y: 226, endPoint x: 756, endPoint y: 227, distance: 185.0
click at [756, 227] on span "Prosper Agalmics - Board members.pdf" at bounding box center [681, 227] width 212 height 17
copy span "Prosper Agalmics - Board members"
click at [560, 489] on span "Select an option" at bounding box center [592, 491] width 89 height 17
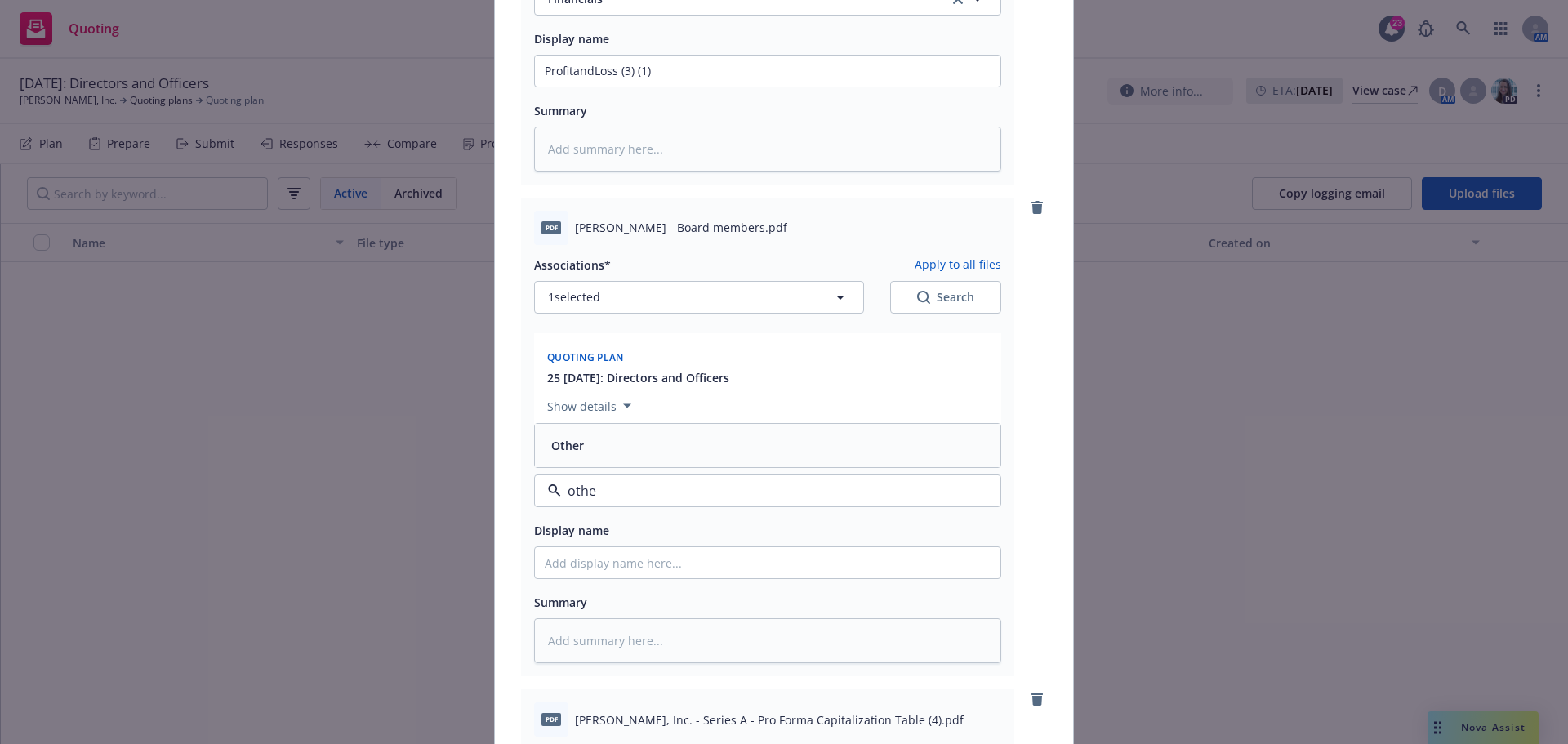
type input "other"
click at [577, 444] on span "Other" at bounding box center [567, 445] width 32 height 17
click at [567, 572] on input "Display name" at bounding box center [767, 562] width 466 height 31
paste input "Prosper Agalmics - Board members"
type textarea "x"
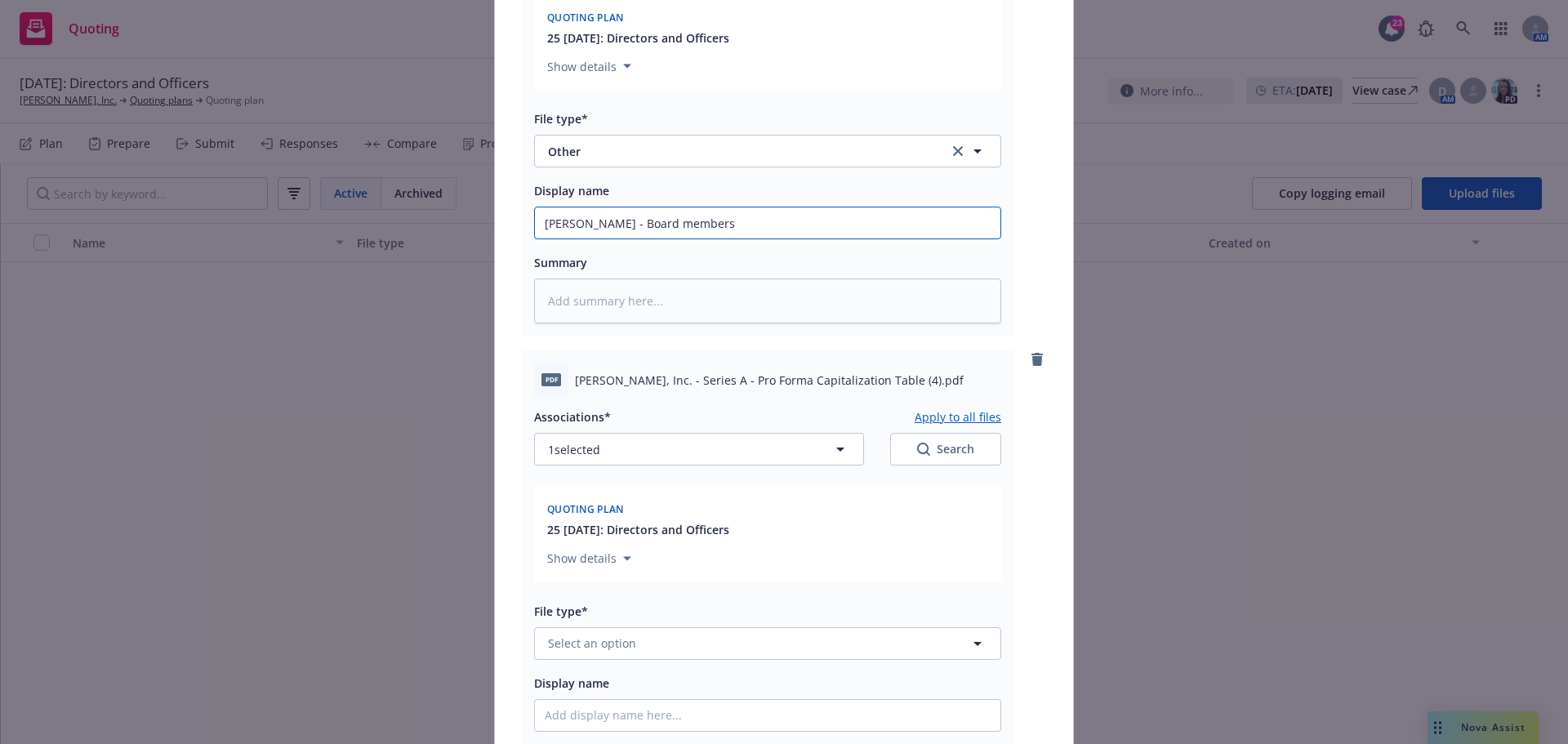
scroll to position [1877, 0]
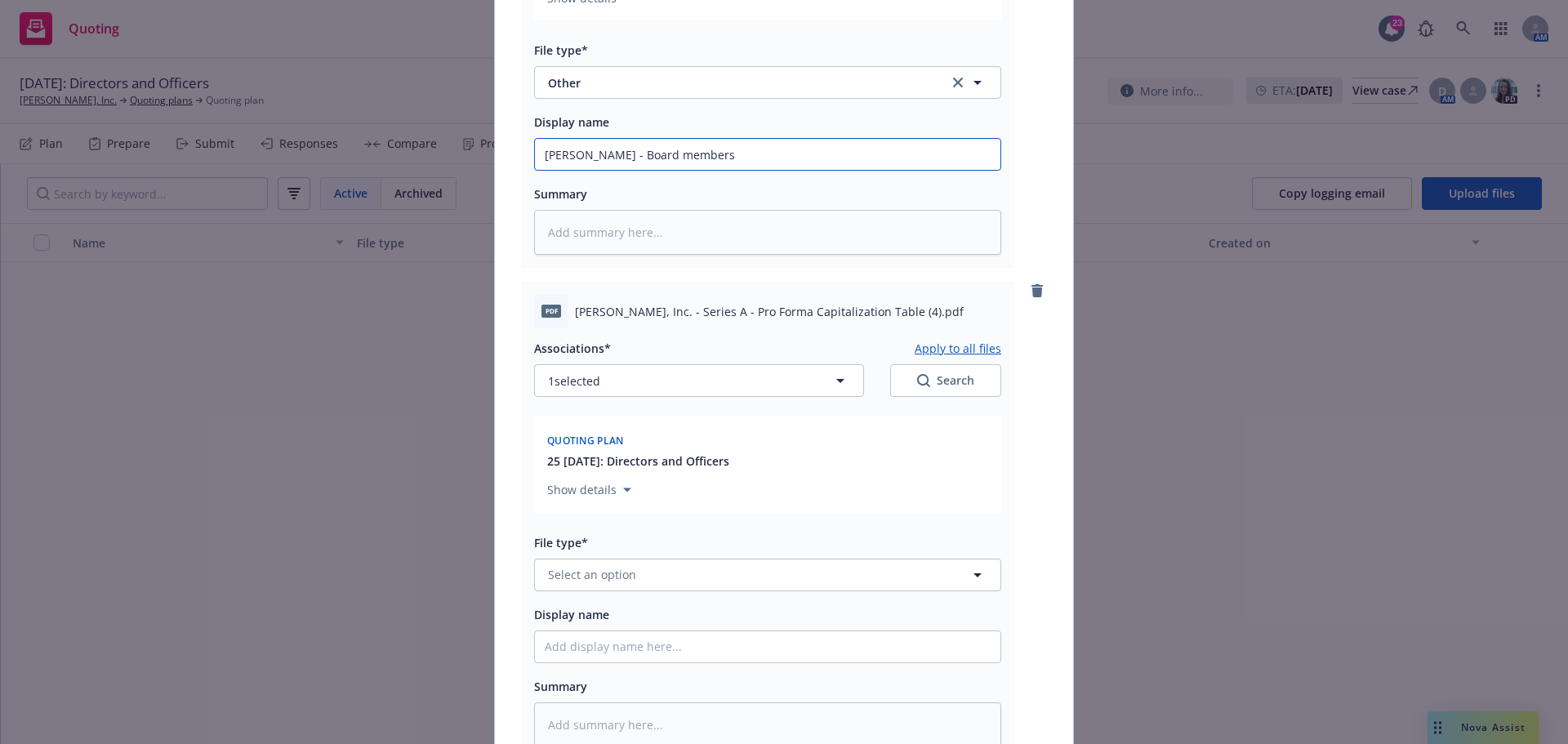
type input "Prosper Agalmics - Board members"
click at [575, 307] on span "Prosper Agalmics, Inc. - Series A - Pro Forma Capitalization Table (4).pdf" at bounding box center [769, 312] width 388 height 17
drag, startPoint x: 569, startPoint y: 310, endPoint x: 924, endPoint y: 312, distance: 355.0
click at [924, 312] on span "Prosper Agalmics, Inc. - Series A - Pro Forma Capitalization Table (4).pdf" at bounding box center [769, 312] width 388 height 17
copy span "Prosper Agalmics, Inc. - Series A - Pro Forma Capitalization Table (4)"
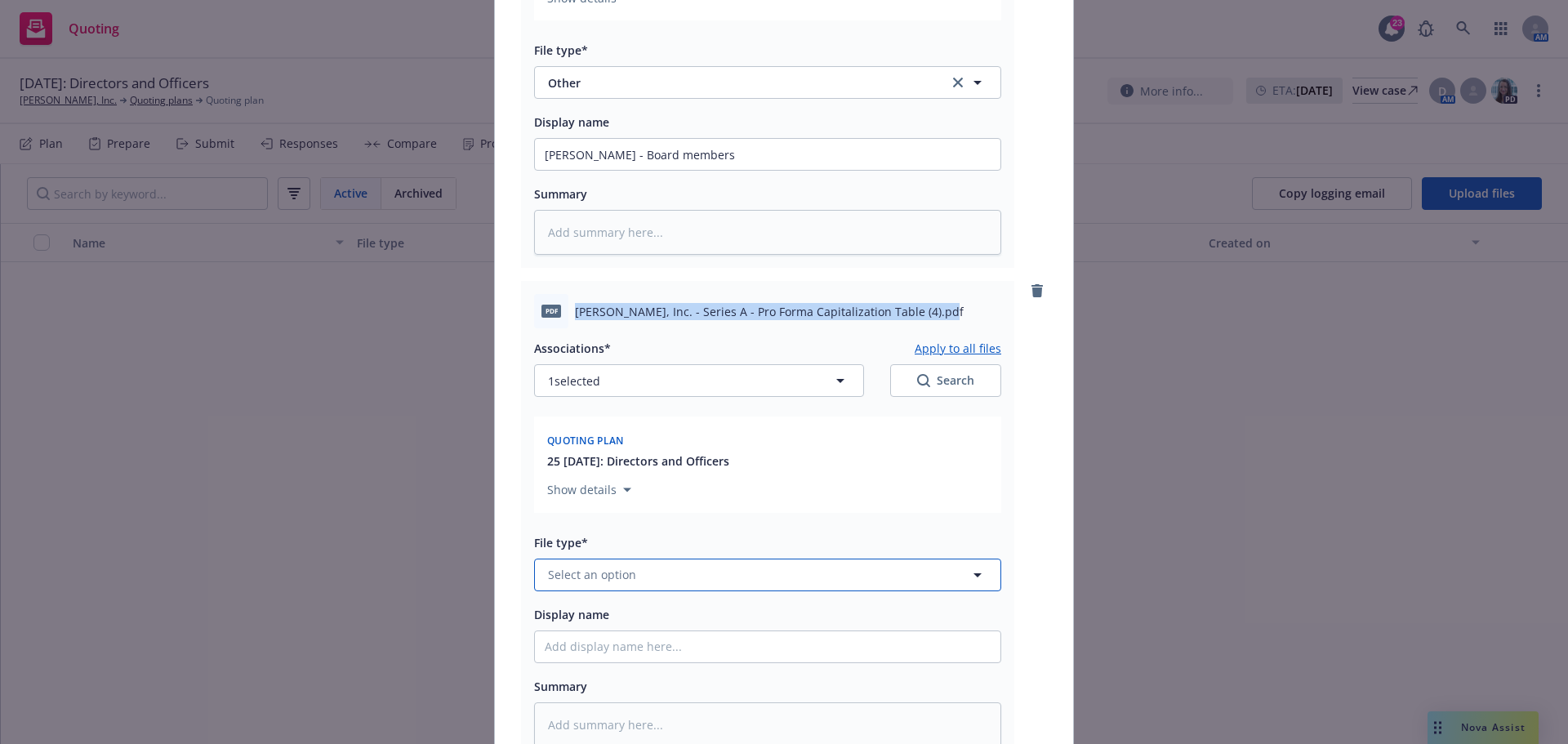
click at [612, 567] on span "Select an option" at bounding box center [592, 574] width 89 height 17
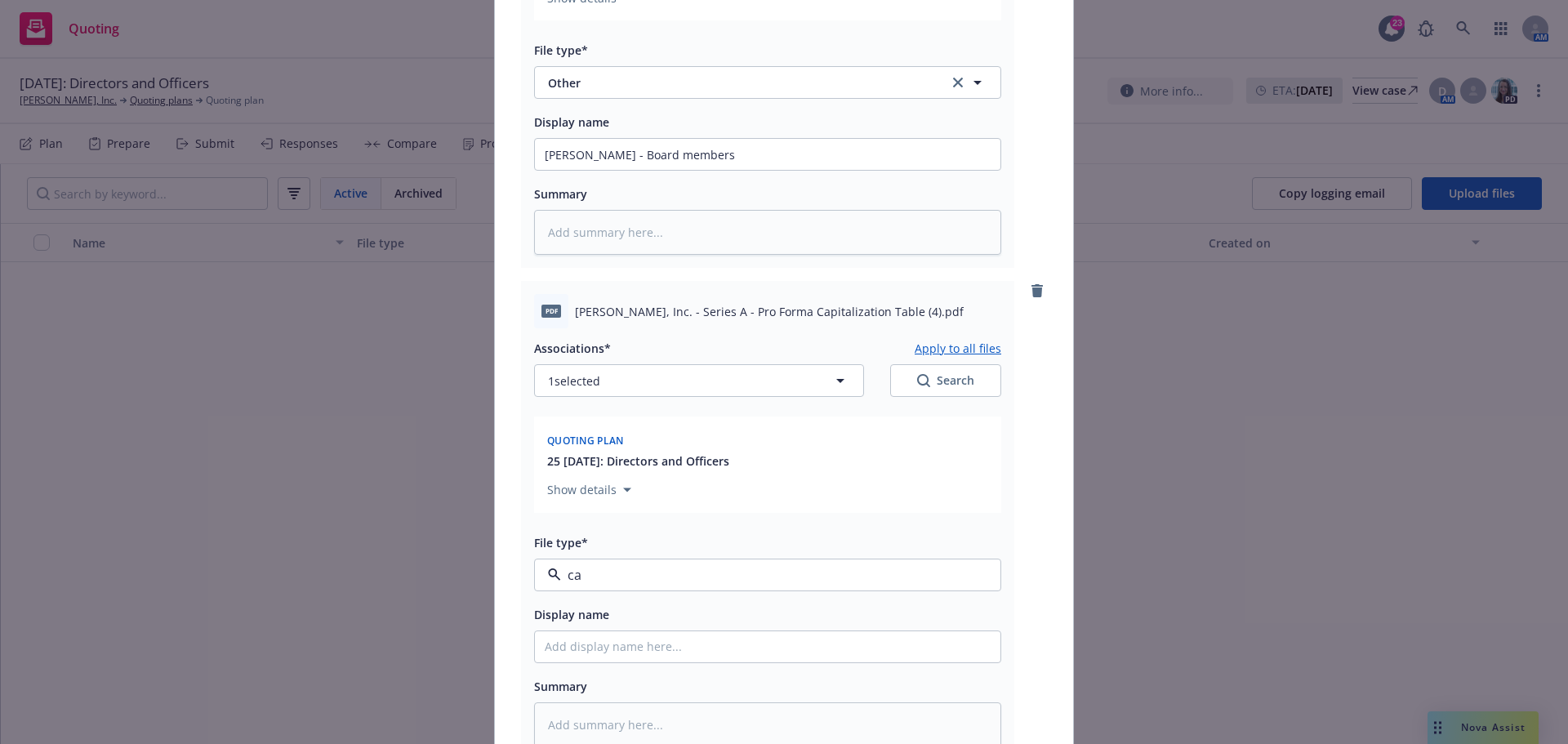
type input "cap"
click at [583, 518] on div "Cap Table" at bounding box center [577, 529] width 65 height 24
click at [606, 651] on input "Display name" at bounding box center [767, 646] width 466 height 31
paste input "Prosper Agalmics, Inc. - Series A - Pro Forma Capitalization Table (4)"
type textarea "x"
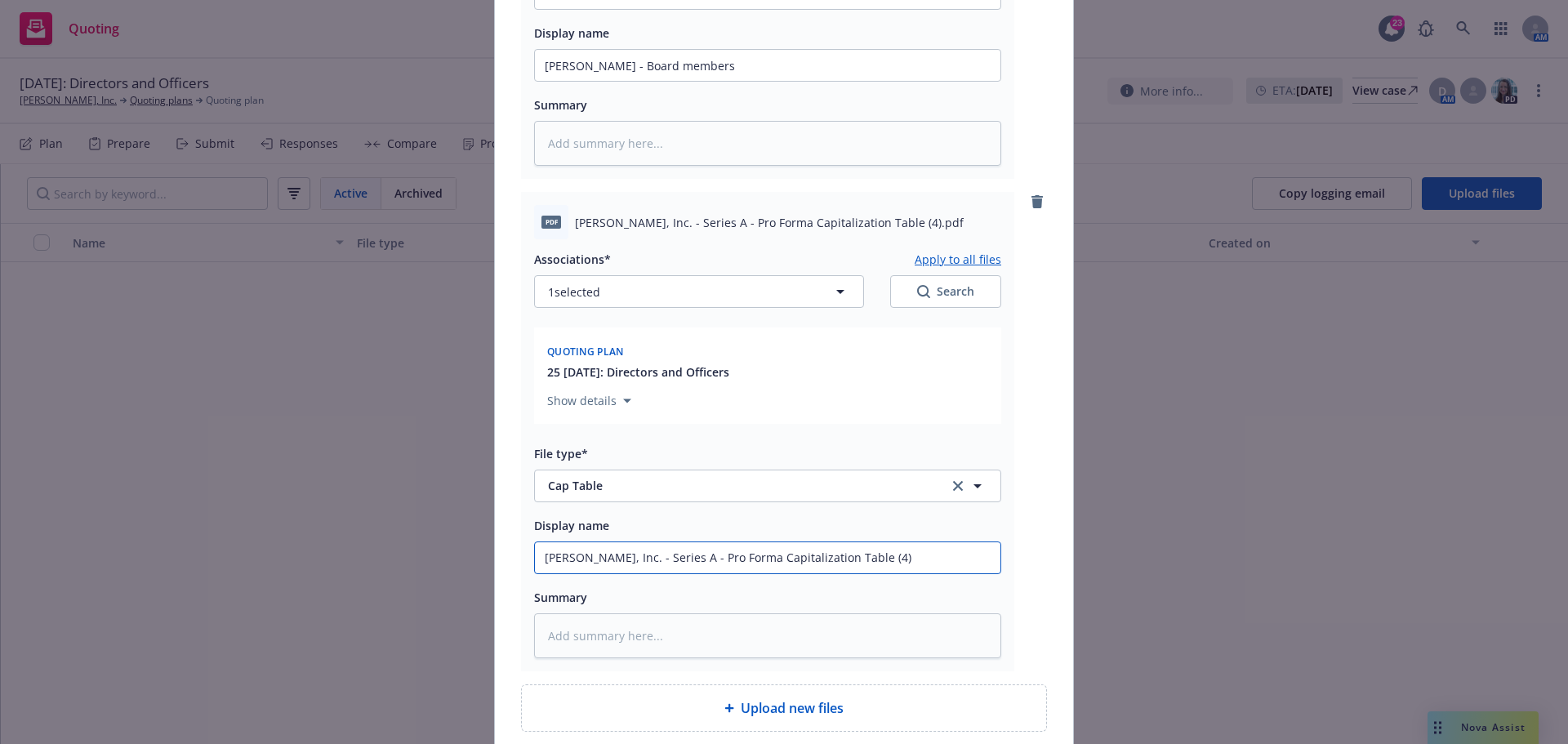
scroll to position [2106, 0]
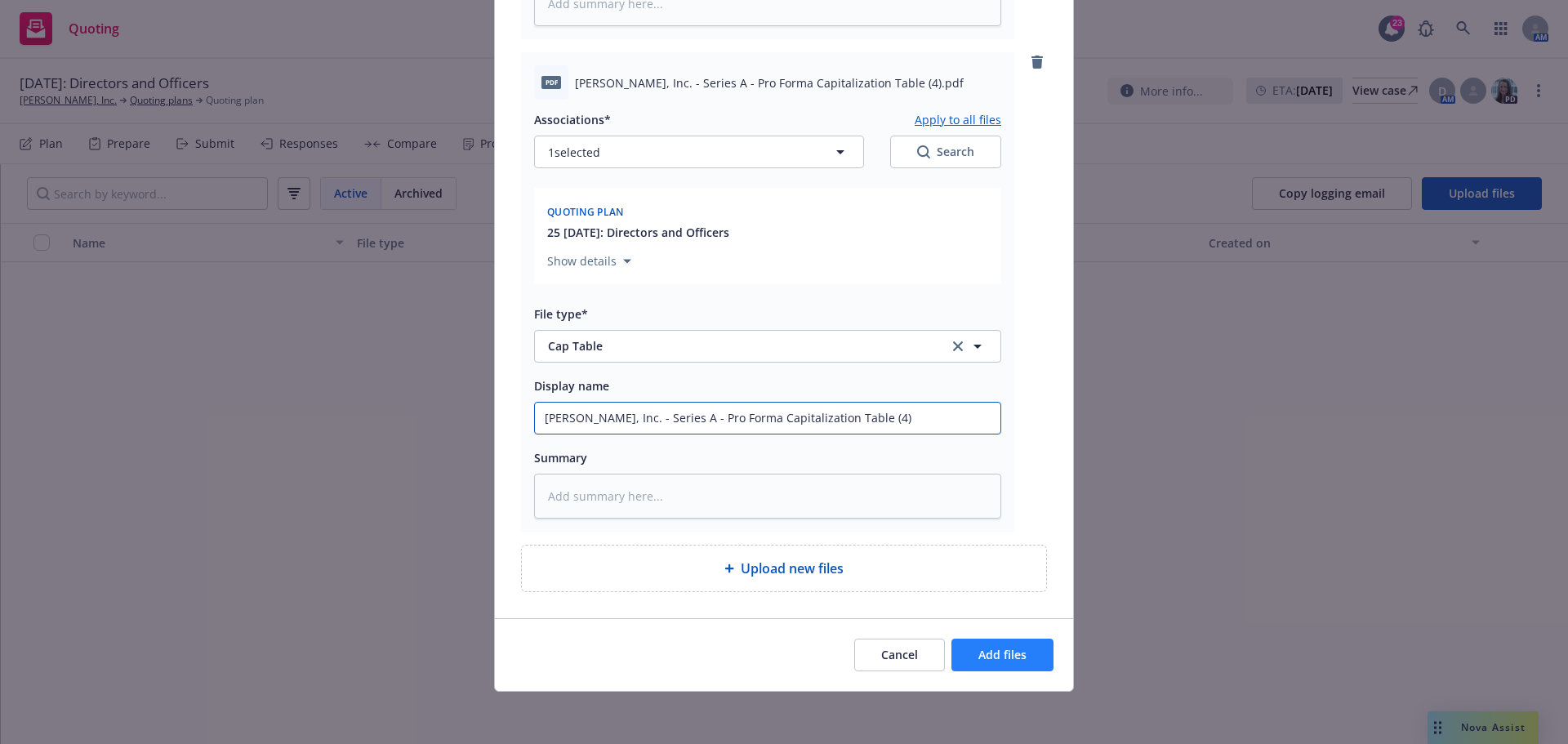
type input "Prosper Agalmics, Inc. - Series A - Pro Forma Capitalization Table (4)"
click at [987, 646] on span "Add files" at bounding box center [1002, 654] width 49 height 15
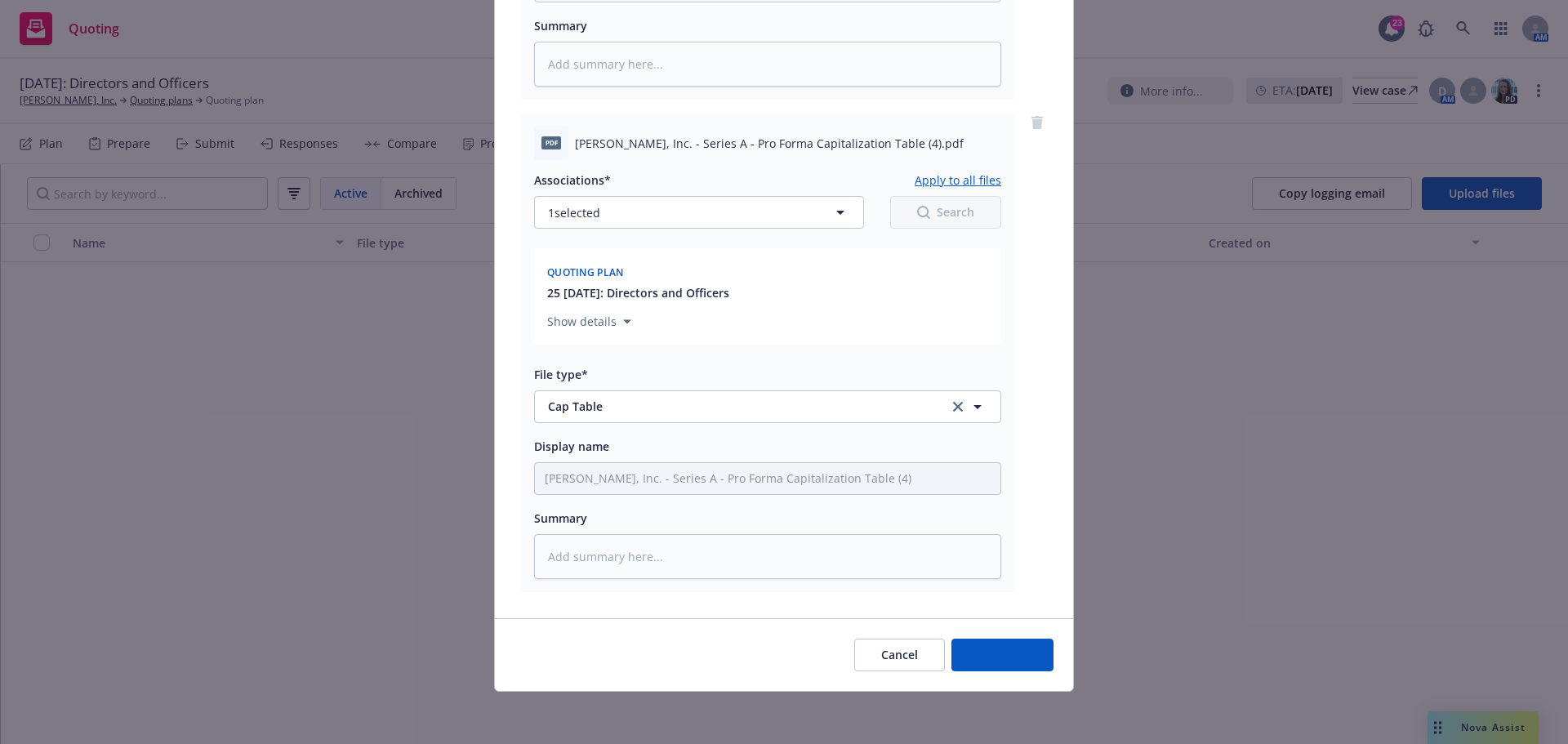
scroll to position [2046, 0]
type textarea "x"
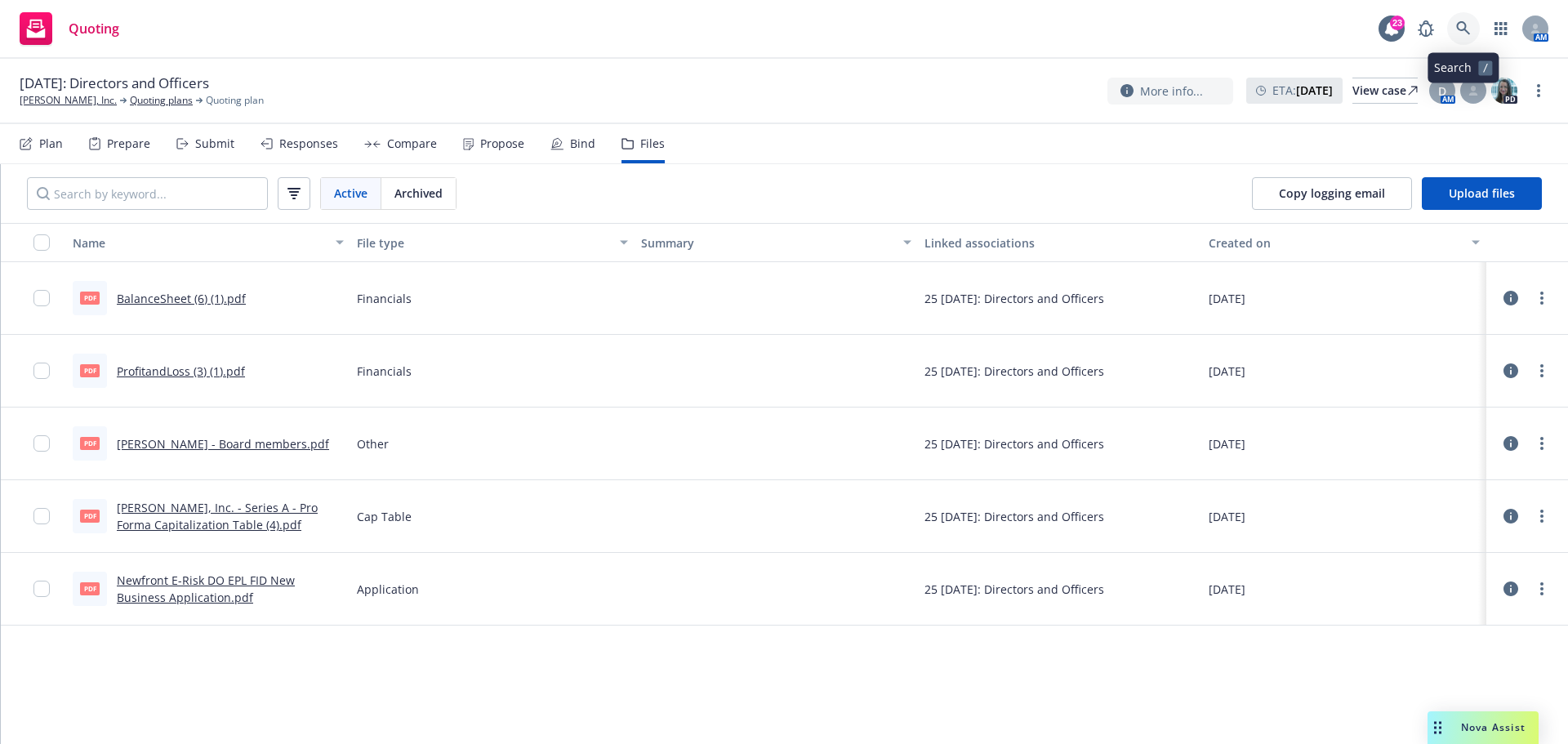
click at [1462, 27] on icon at bounding box center [1463, 28] width 14 height 14
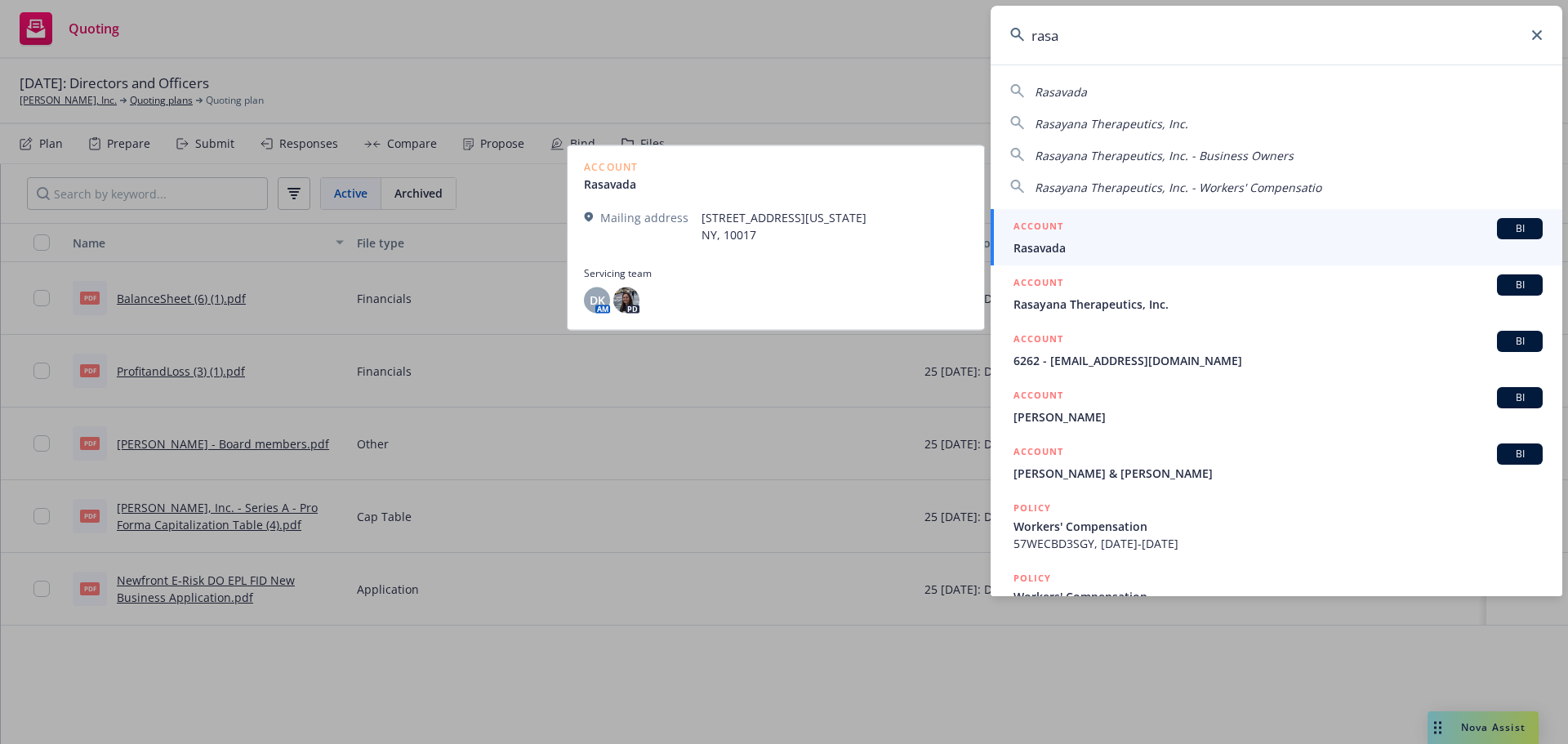
type input "rasa"
click at [1122, 249] on span "Rasavada" at bounding box center [1278, 248] width 529 height 17
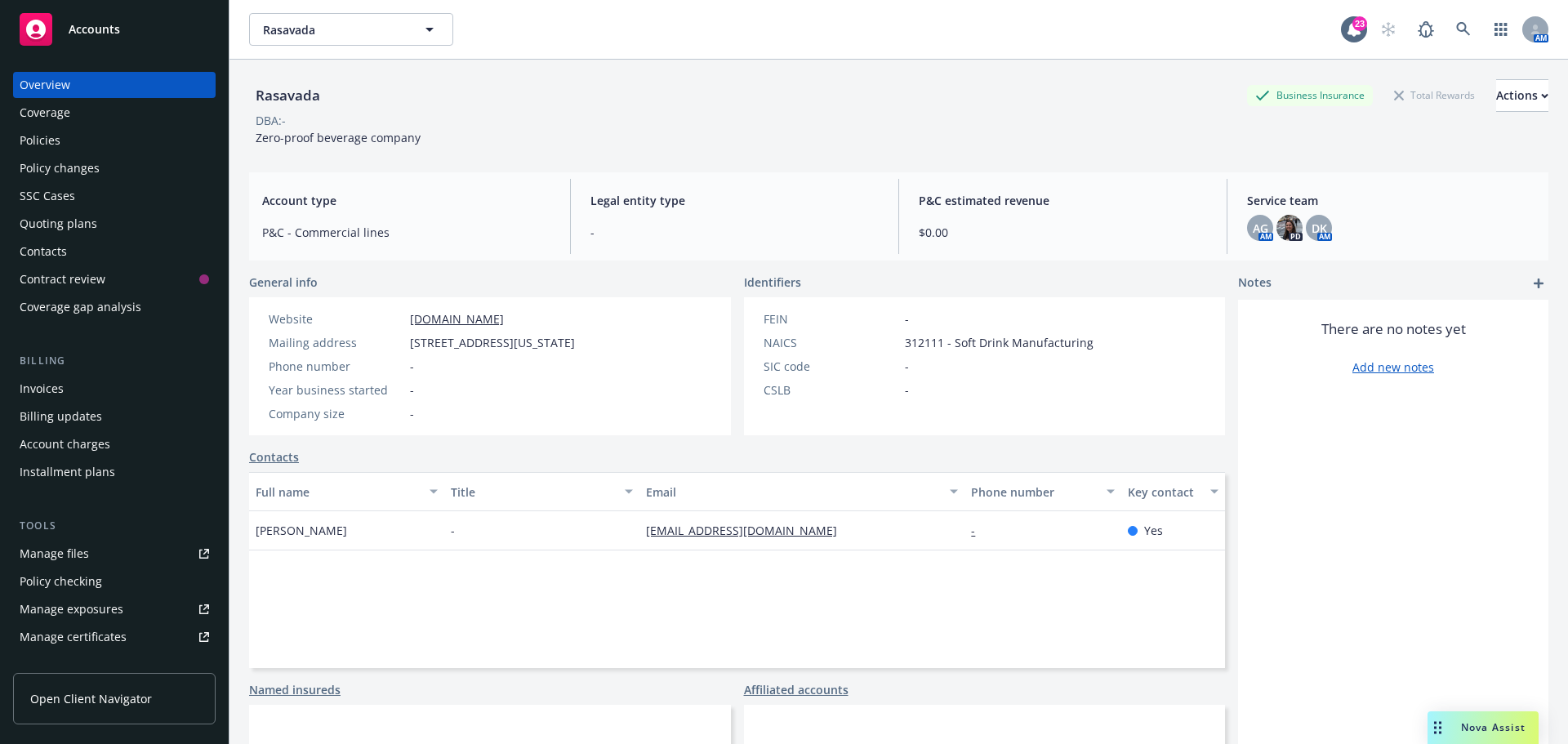
click at [41, 214] on div "Quoting plans" at bounding box center [58, 223] width 78 height 26
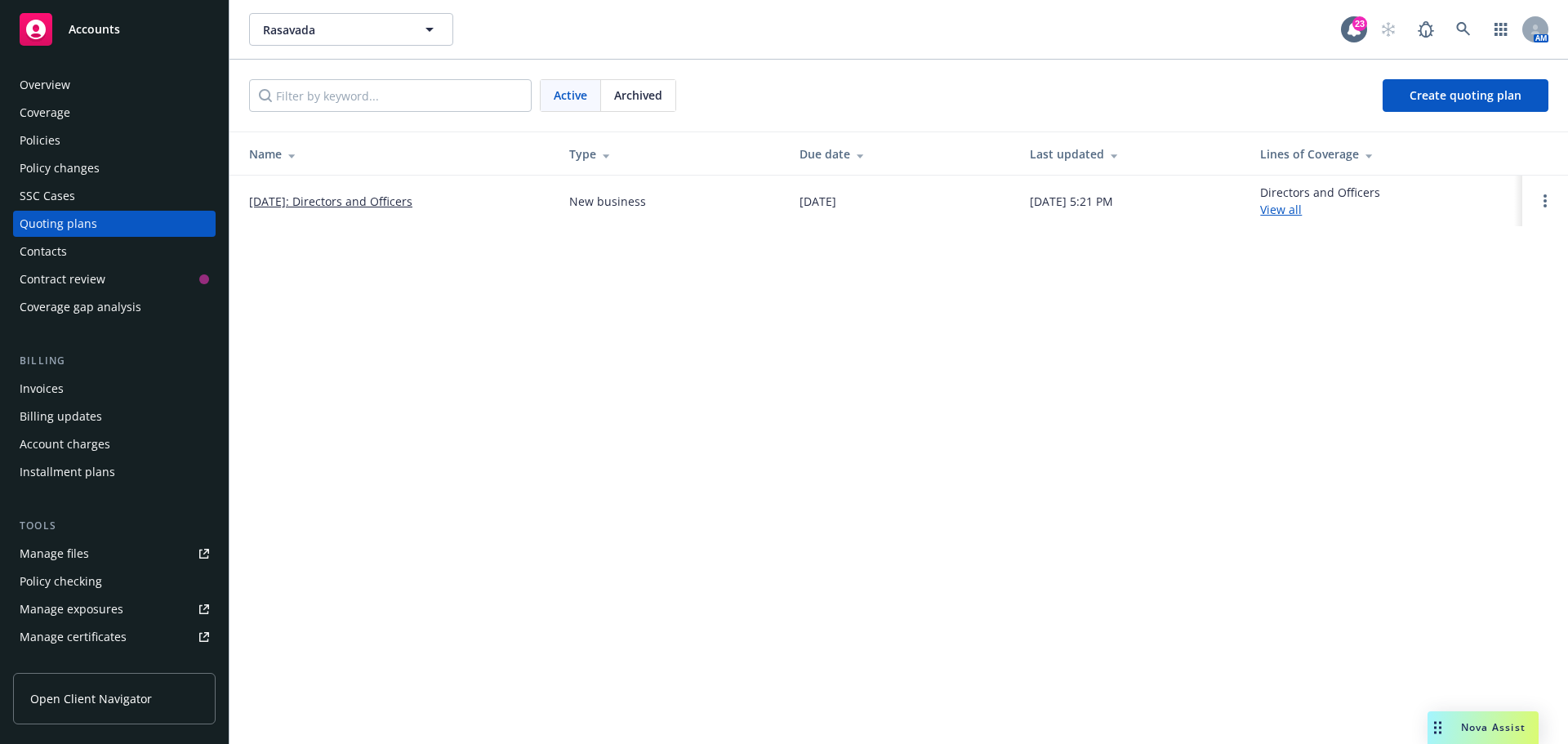
click at [333, 202] on link "10/03/2025: Directors and Officers" at bounding box center [330, 201] width 164 height 17
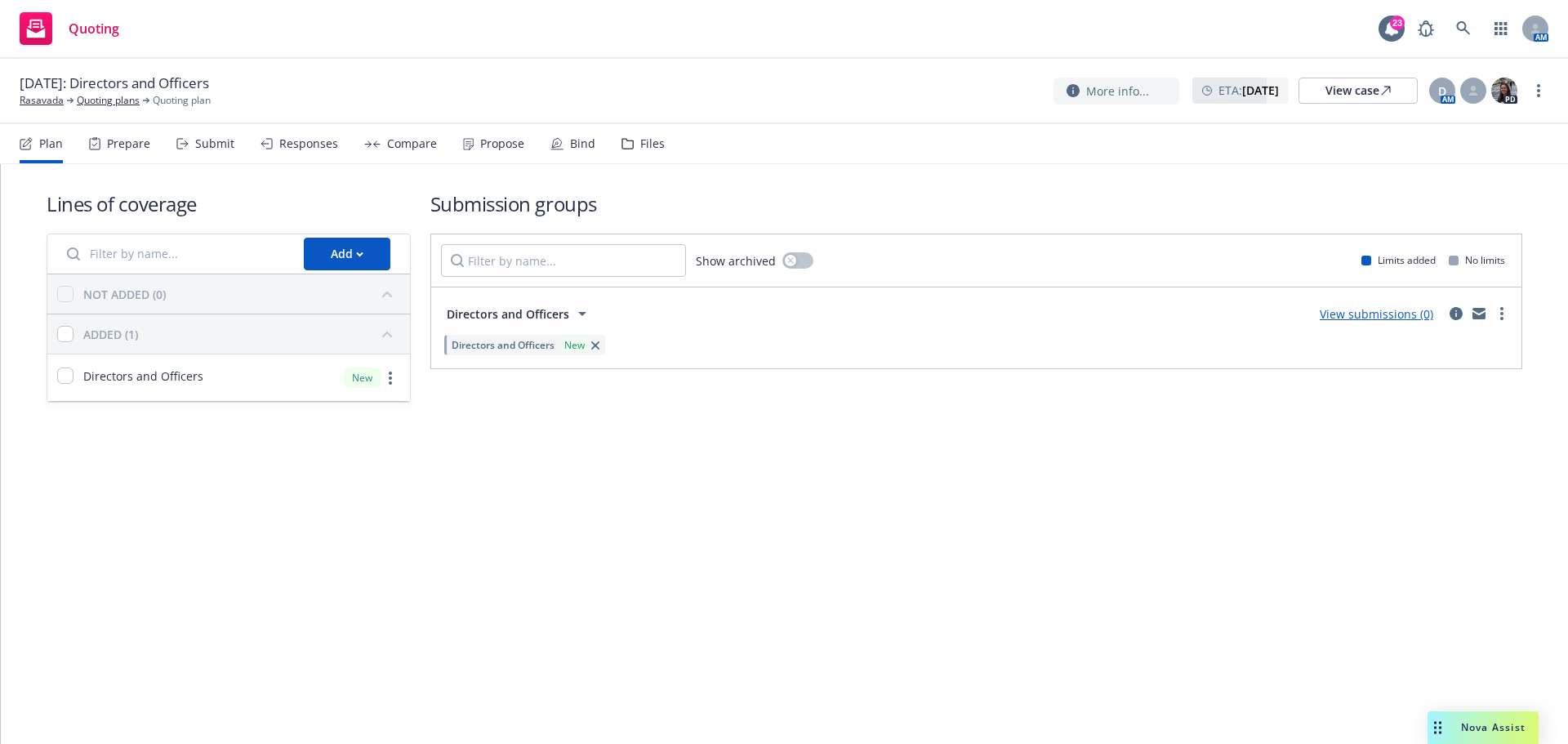
click at [644, 145] on div "Files" at bounding box center [652, 143] width 25 height 13
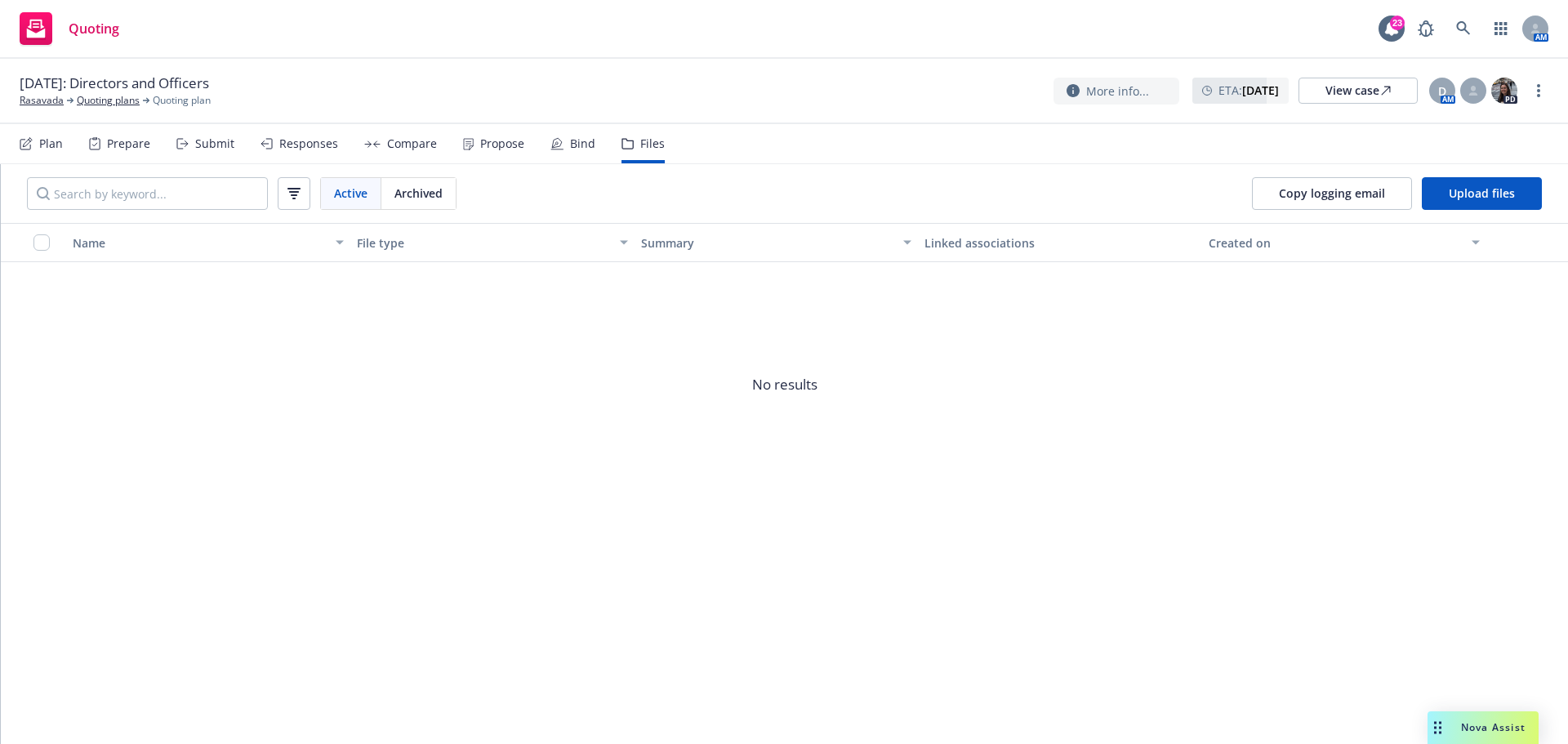
click at [44, 147] on div "Plan" at bounding box center [51, 143] width 24 height 13
